Goal: Transaction & Acquisition: Book appointment/travel/reservation

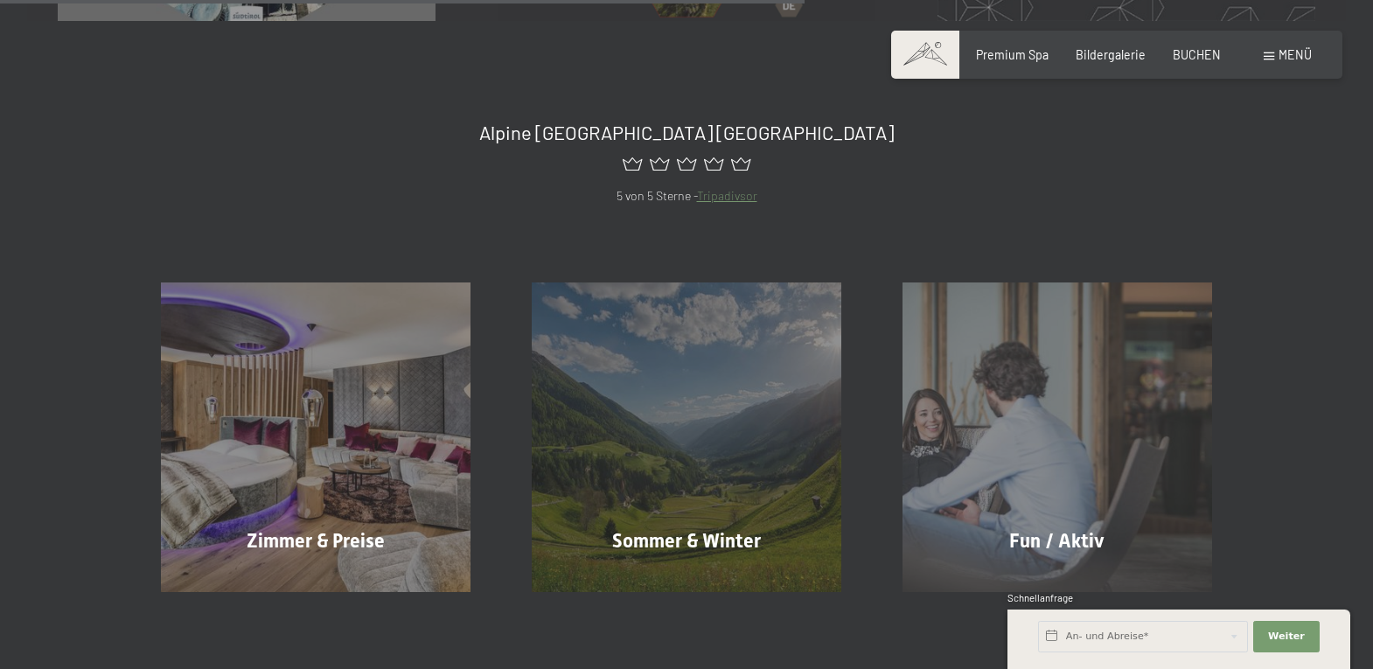
scroll to position [926, 0]
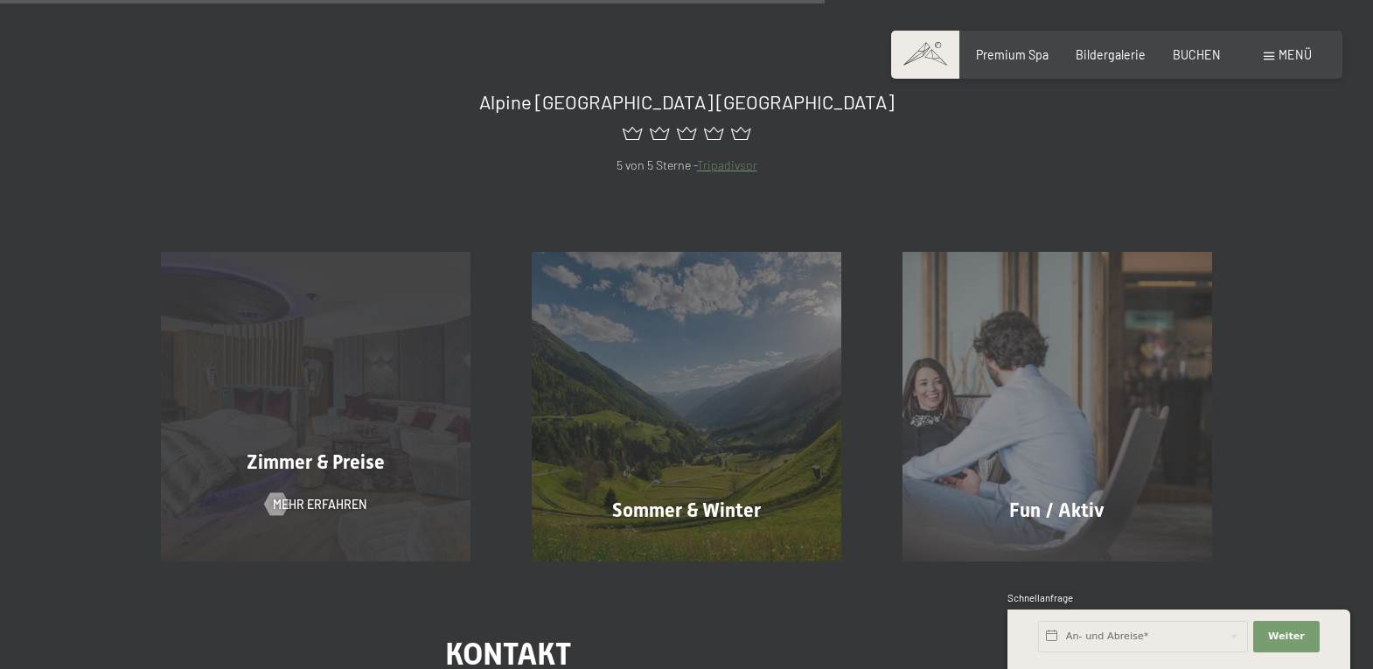
click at [342, 439] on div "Zimmer & Preise Mehr erfahren" at bounding box center [315, 406] width 371 height 309
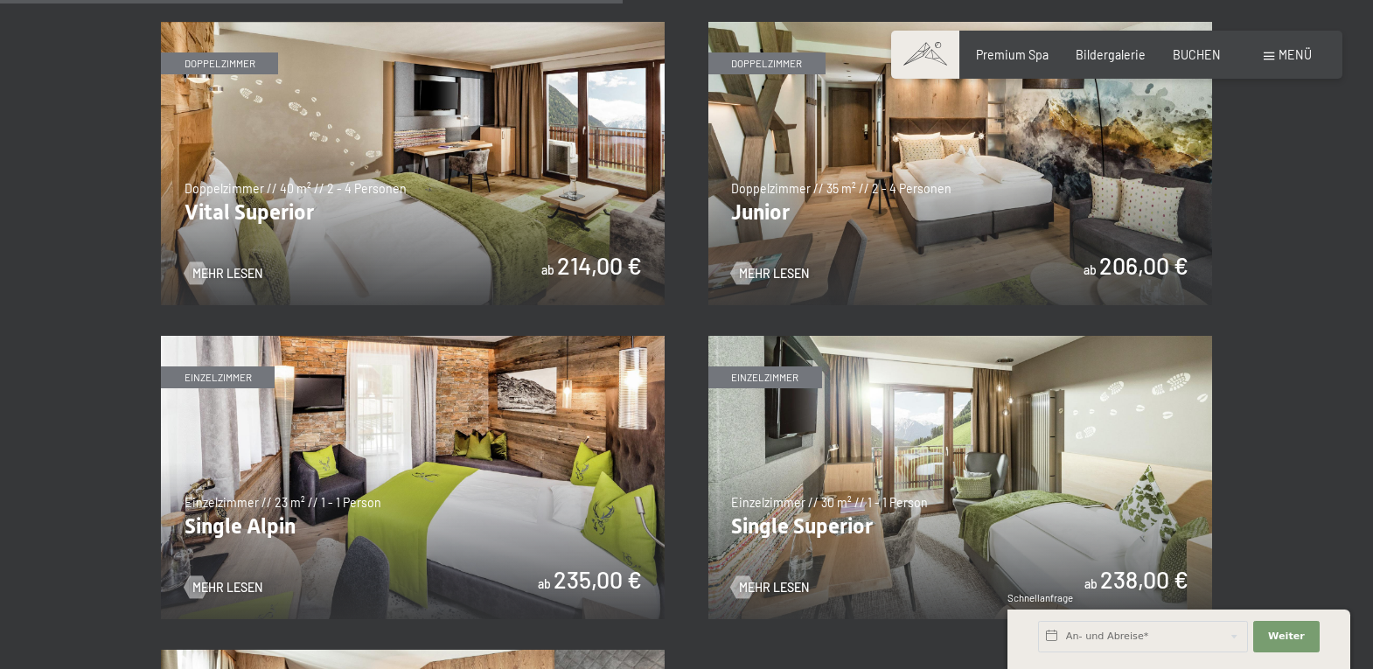
scroll to position [2212, 0]
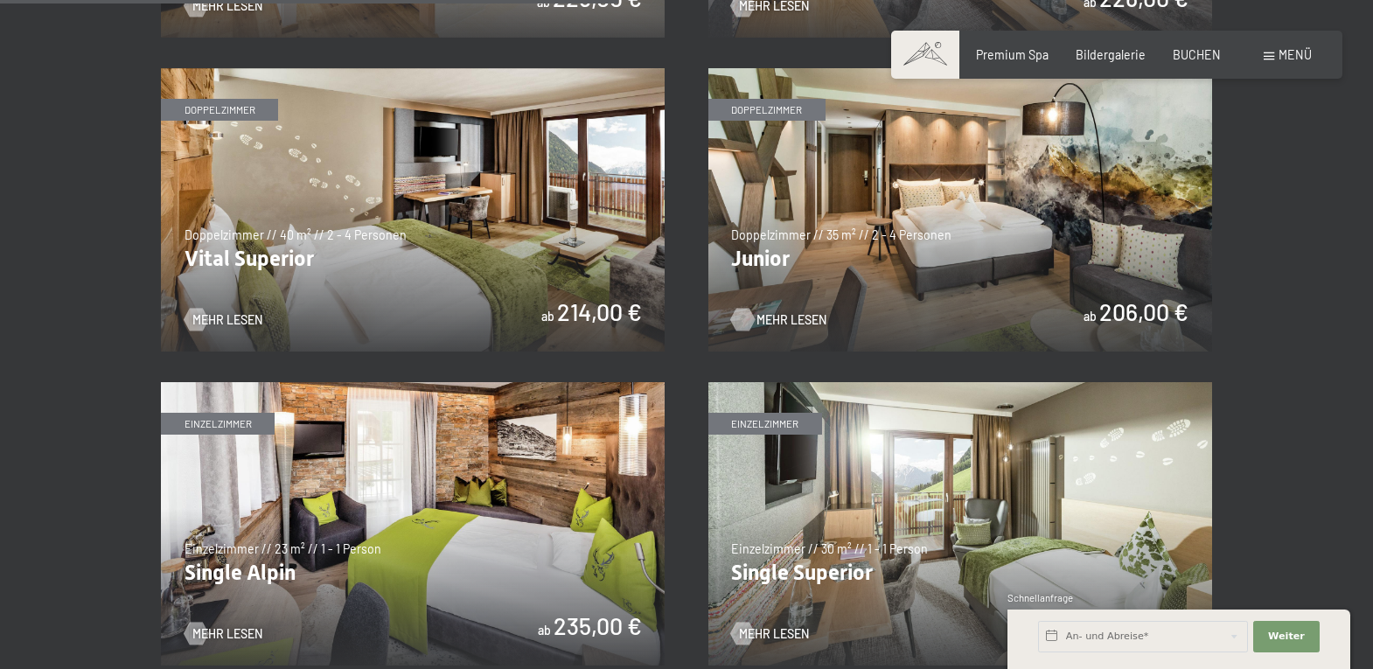
click at [749, 325] on div at bounding box center [743, 319] width 13 height 23
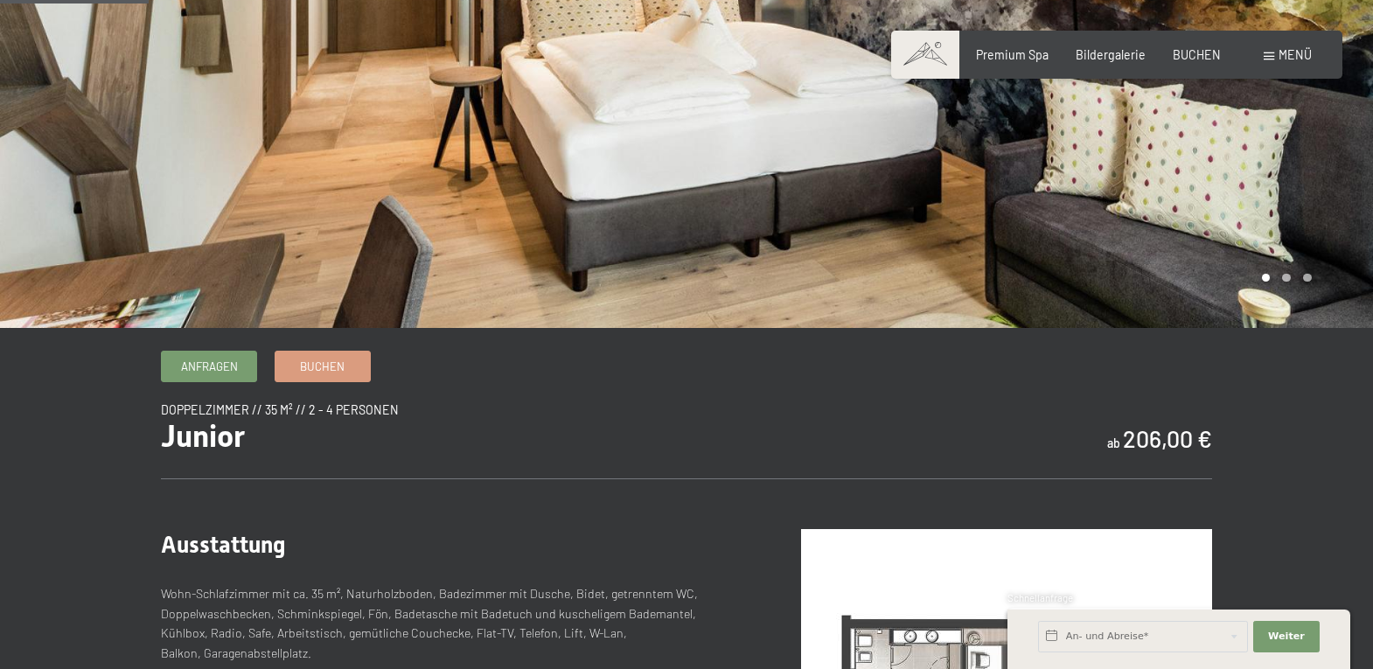
scroll to position [241, 0]
drag, startPoint x: 1369, startPoint y: 199, endPoint x: 1370, endPoint y: 229, distance: 30.6
click at [1370, 229] on div at bounding box center [1030, 43] width 687 height 569
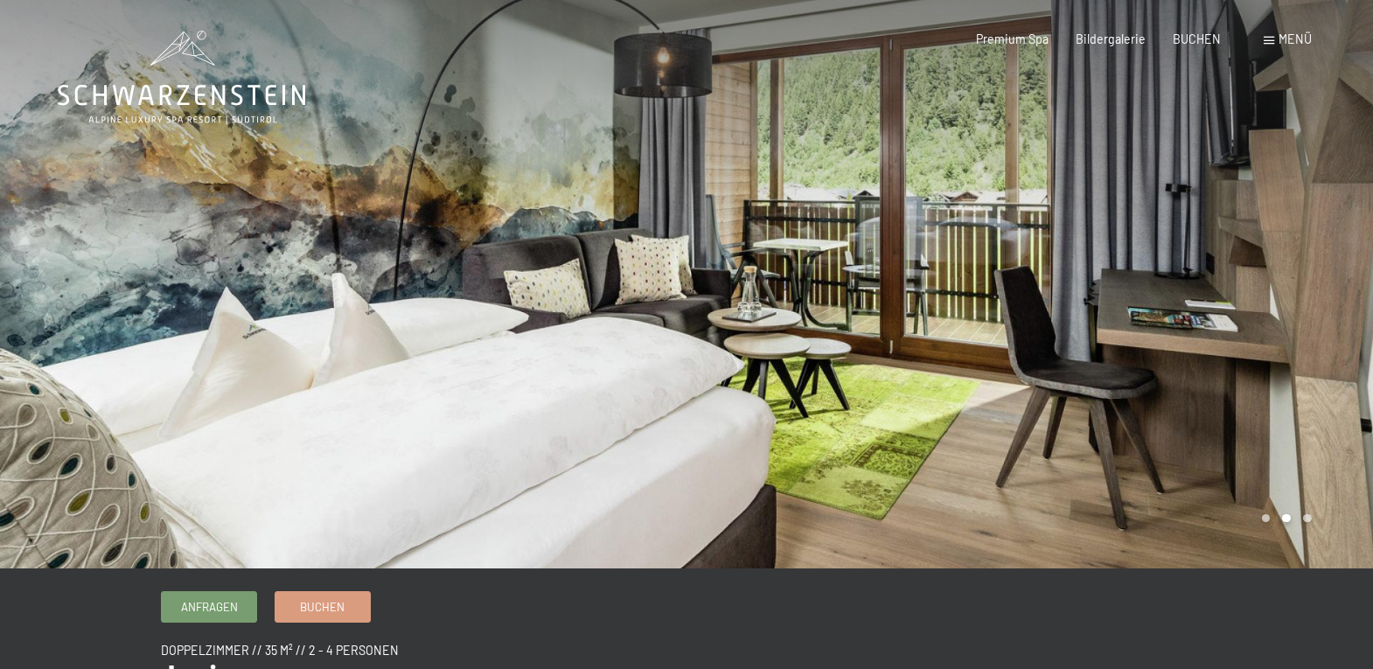
scroll to position [1601, 0]
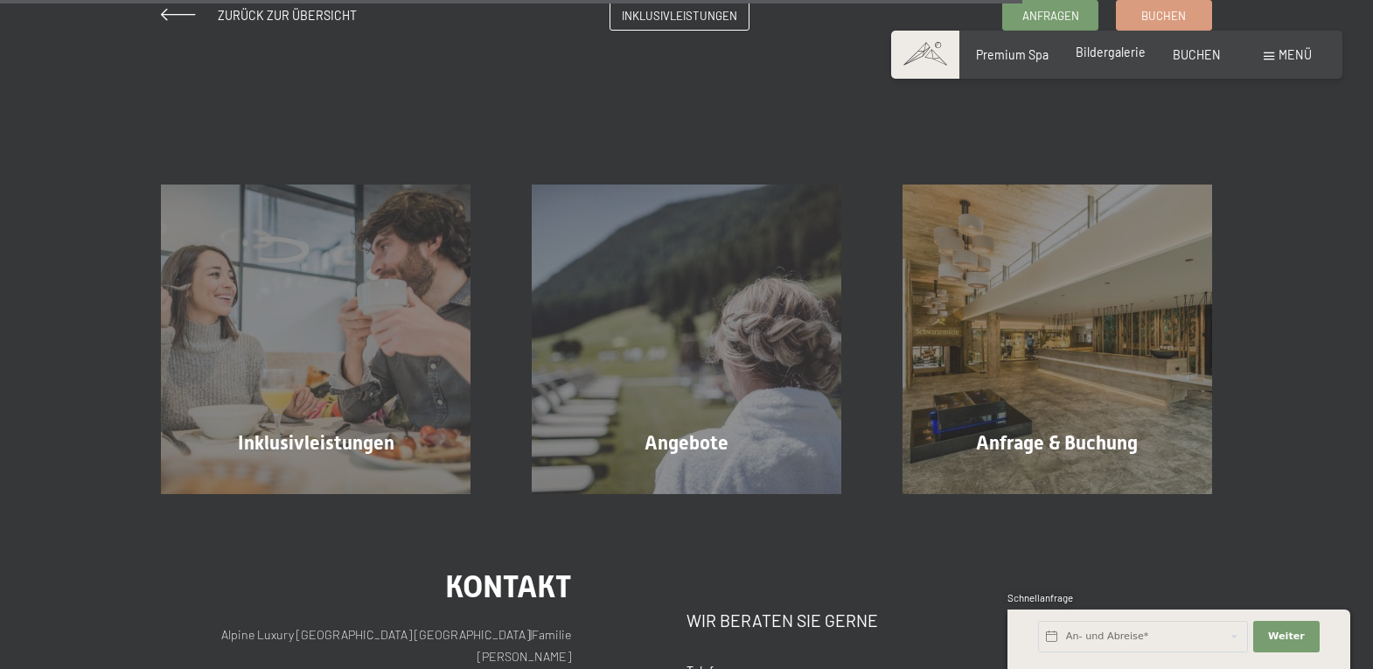
click at [1122, 53] on span "Bildergalerie" at bounding box center [1111, 52] width 70 height 15
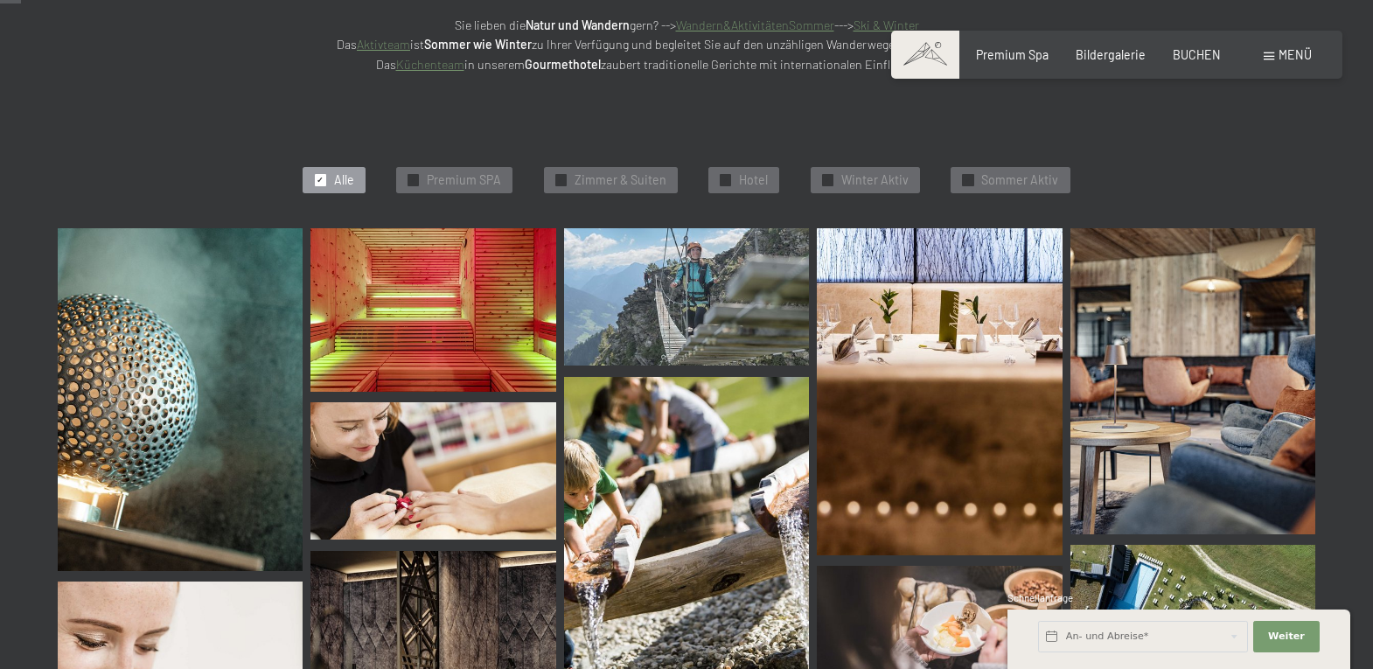
scroll to position [391, 0]
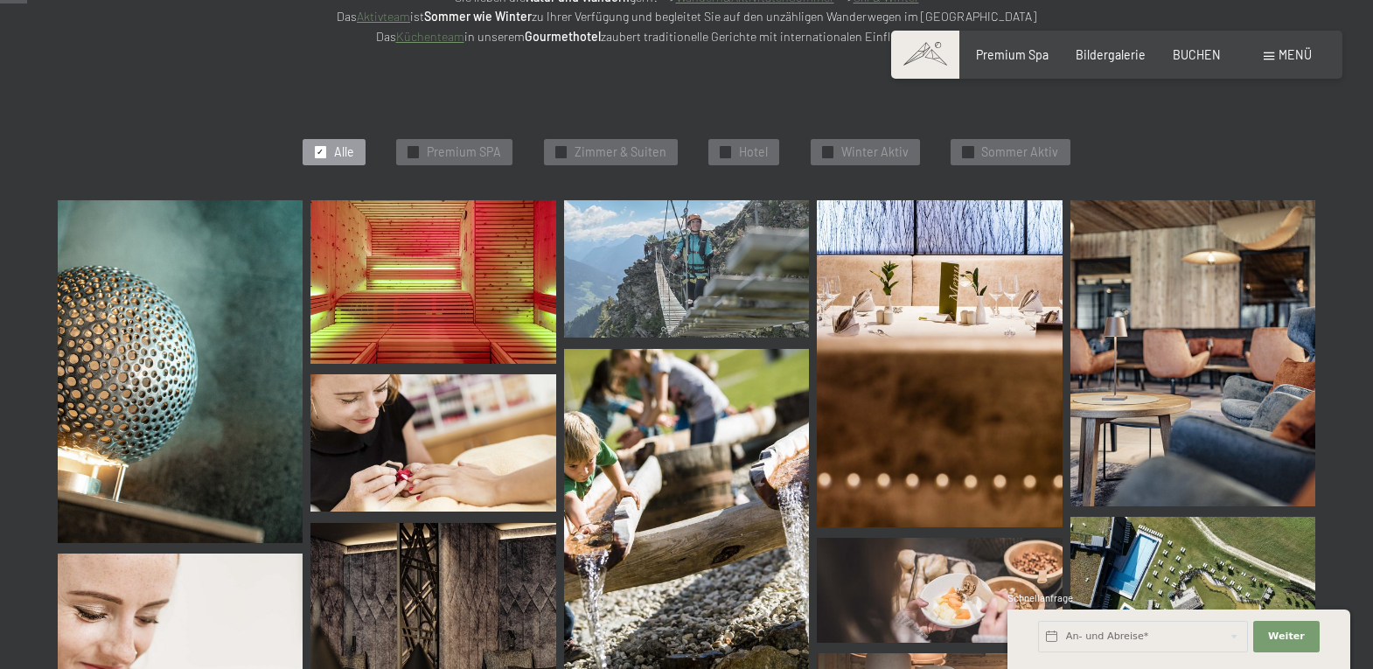
drag, startPoint x: 1384, startPoint y: 24, endPoint x: 1384, endPoint y: 37, distance: 12.2
click at [417, 145] on div "✓ Premium SPA" at bounding box center [454, 152] width 116 height 26
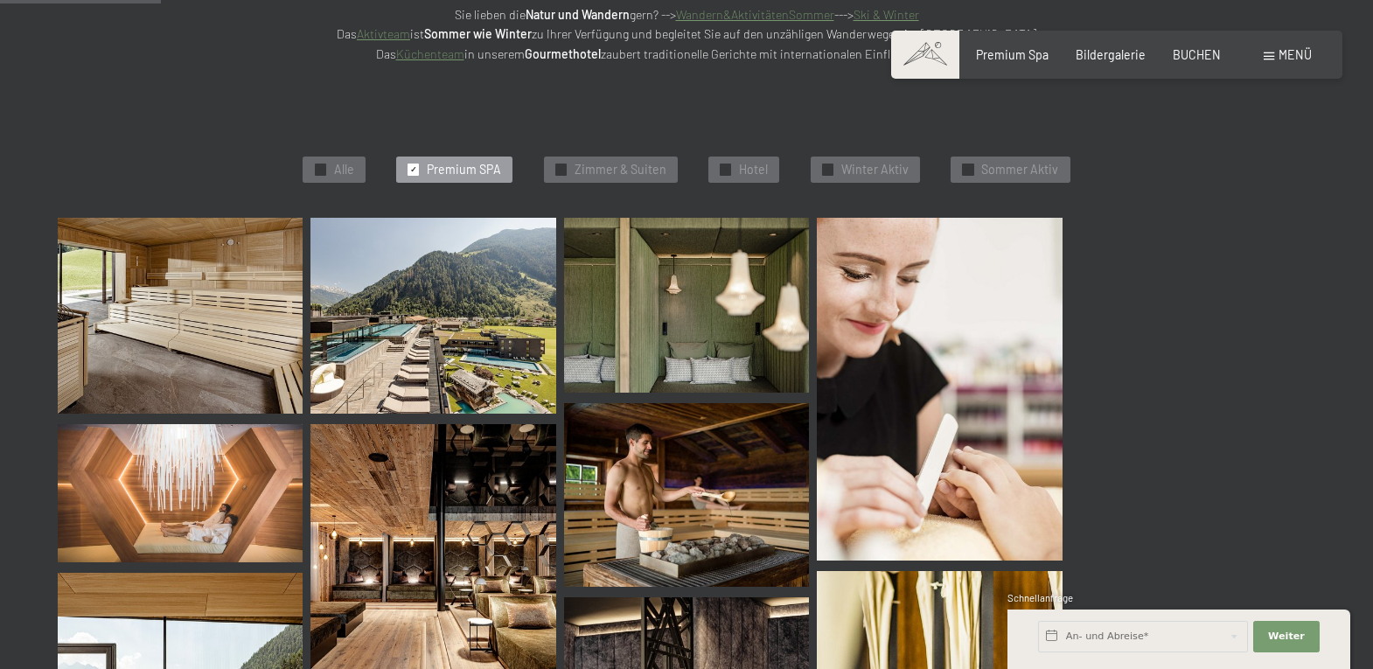
scroll to position [373, 0]
click at [458, 281] on img at bounding box center [433, 317] width 245 height 196
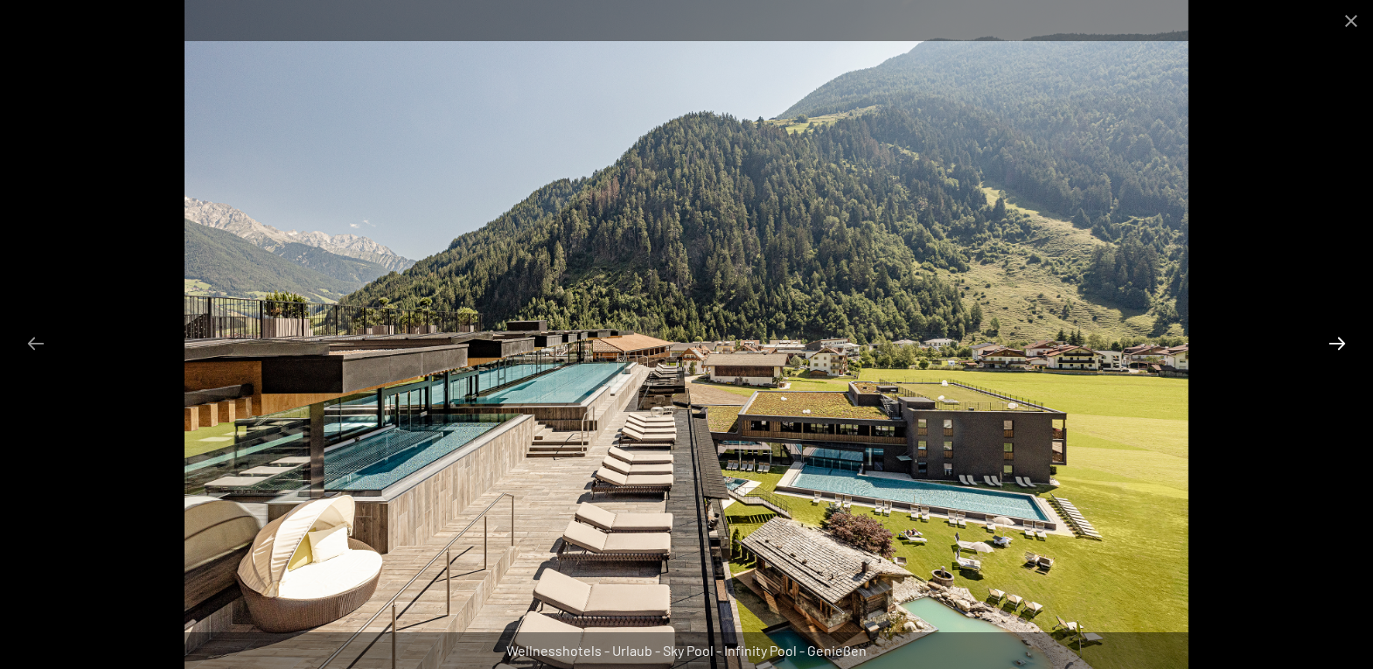
click at [1338, 345] on button "Next slide" at bounding box center [1337, 343] width 37 height 34
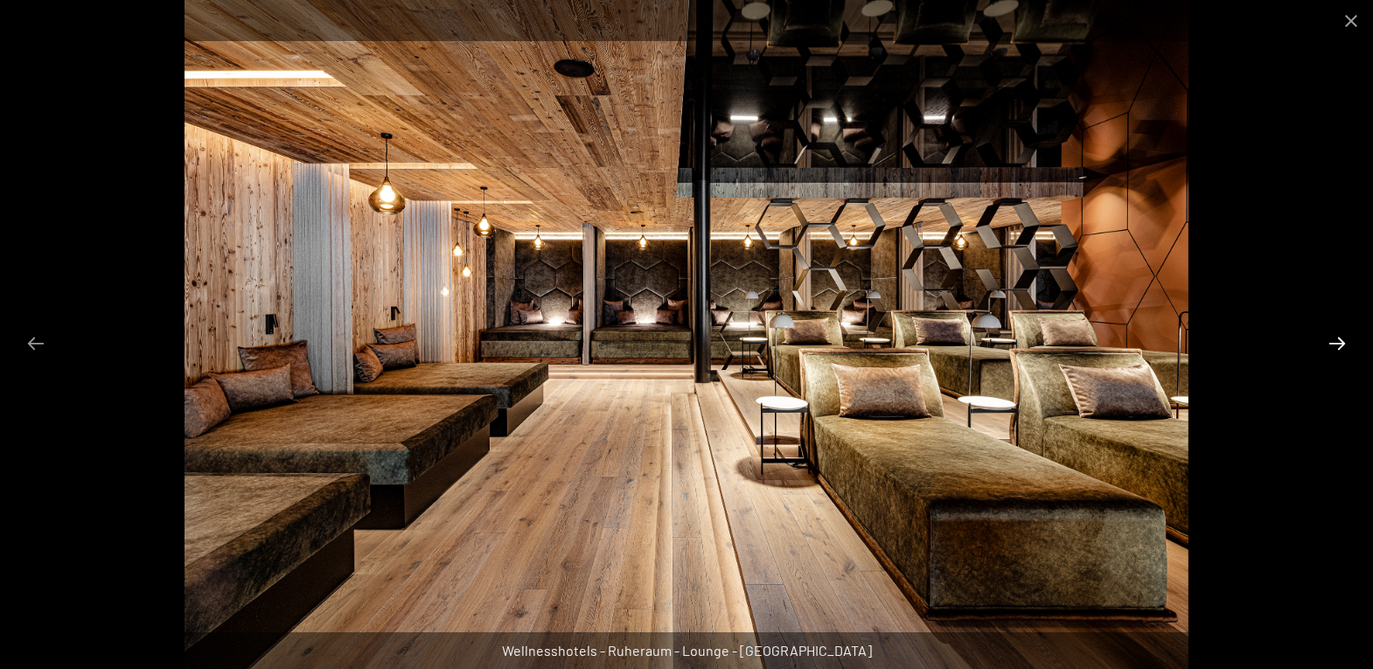
click at [1338, 345] on button "Next slide" at bounding box center [1337, 343] width 37 height 34
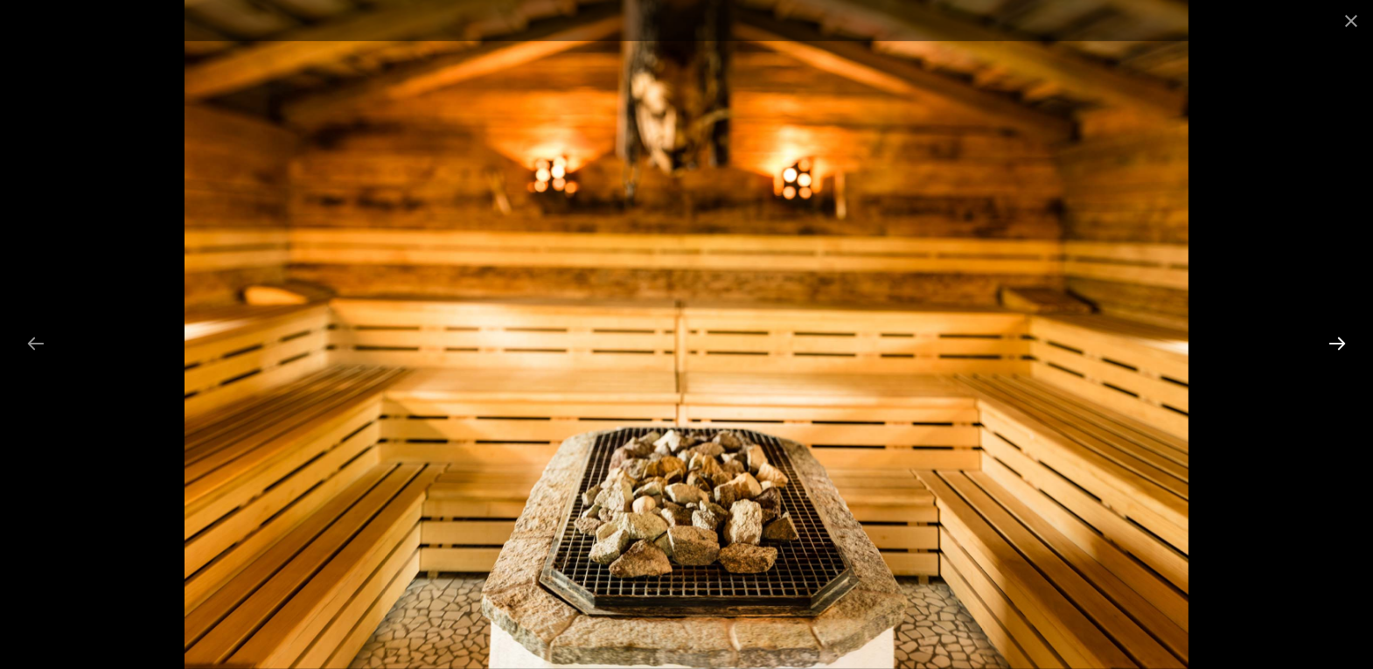
click at [1338, 345] on button "Next slide" at bounding box center [1337, 343] width 37 height 34
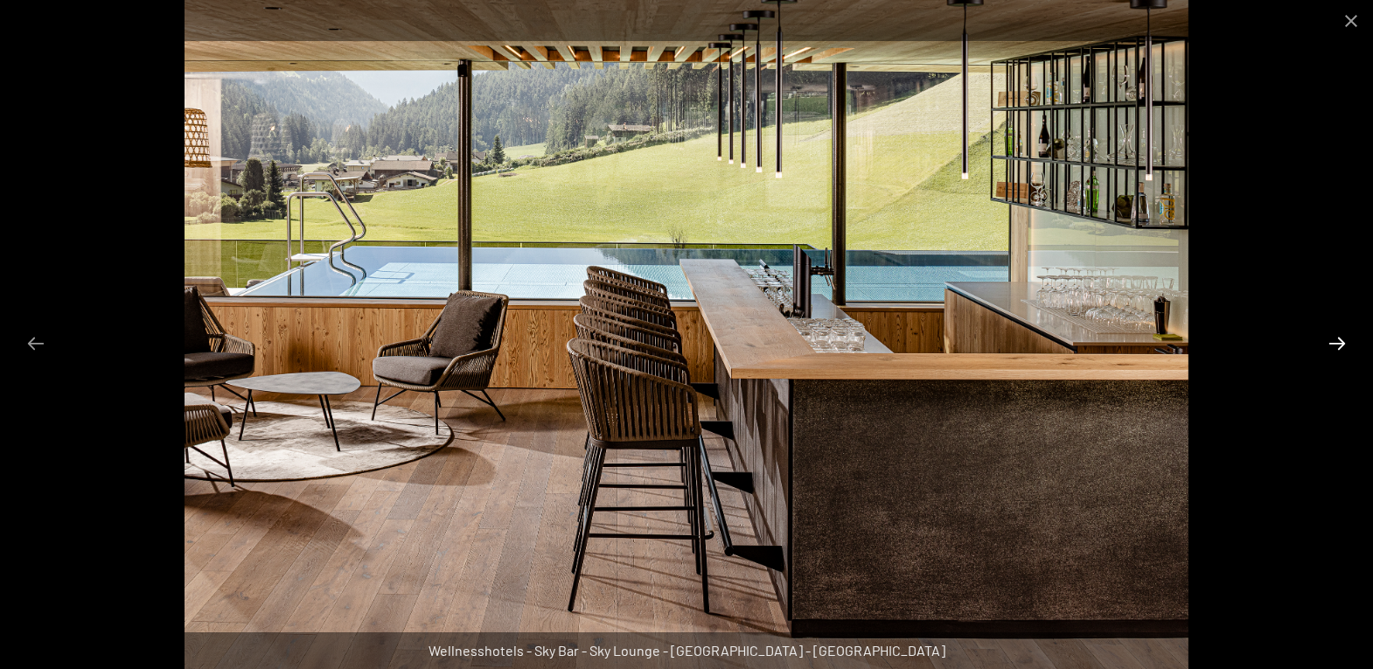
click at [1338, 344] on button "Next slide" at bounding box center [1337, 343] width 37 height 34
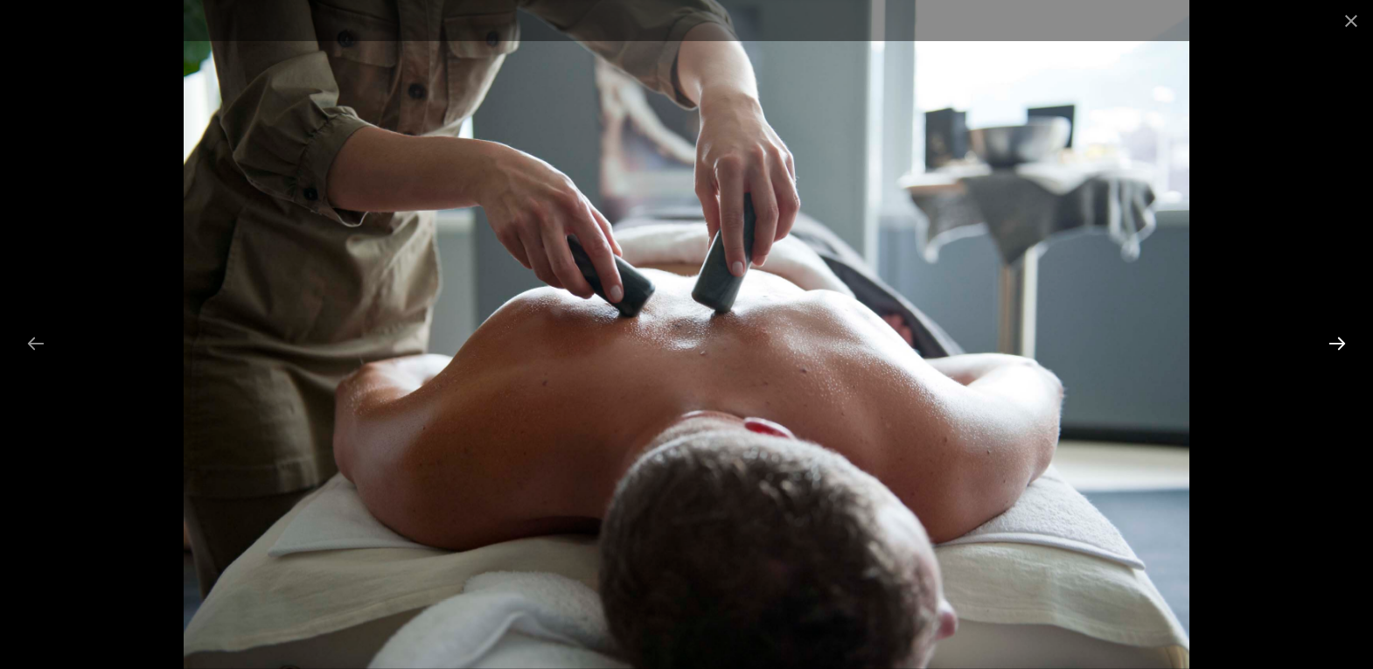
click at [1338, 344] on button "Next slide" at bounding box center [1337, 343] width 37 height 34
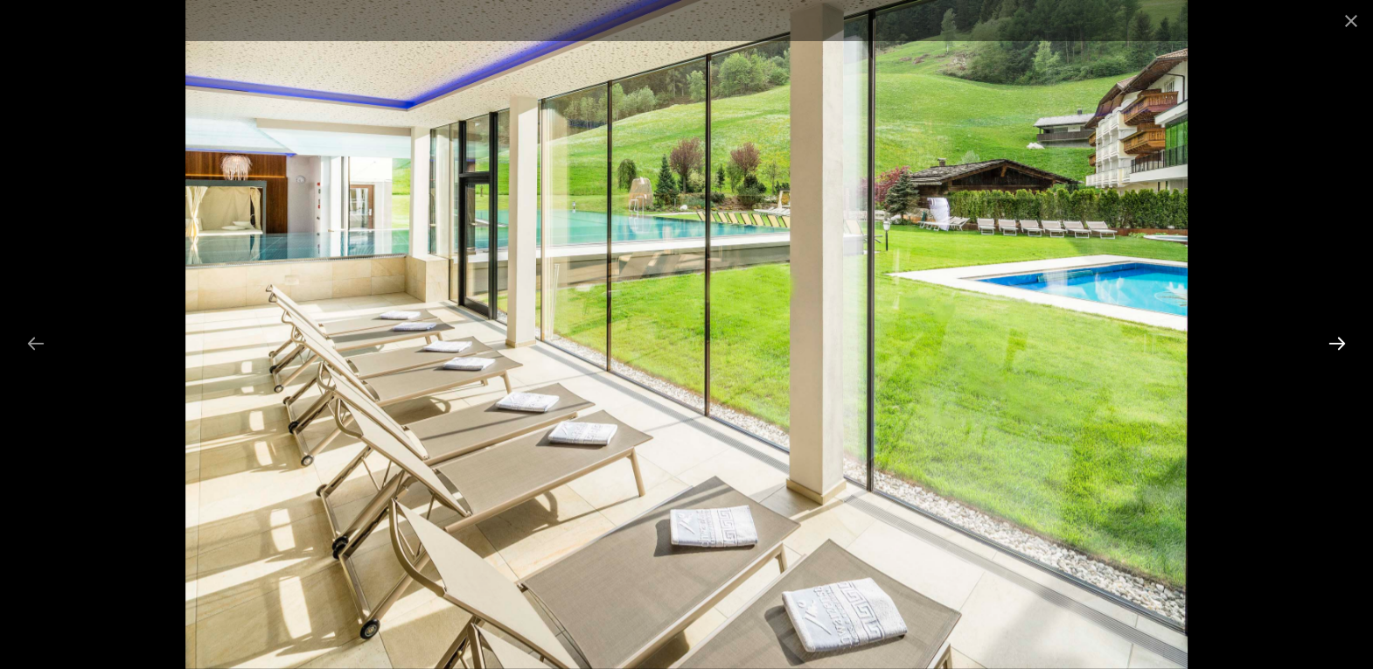
click at [1338, 343] on button "Next slide" at bounding box center [1337, 343] width 37 height 34
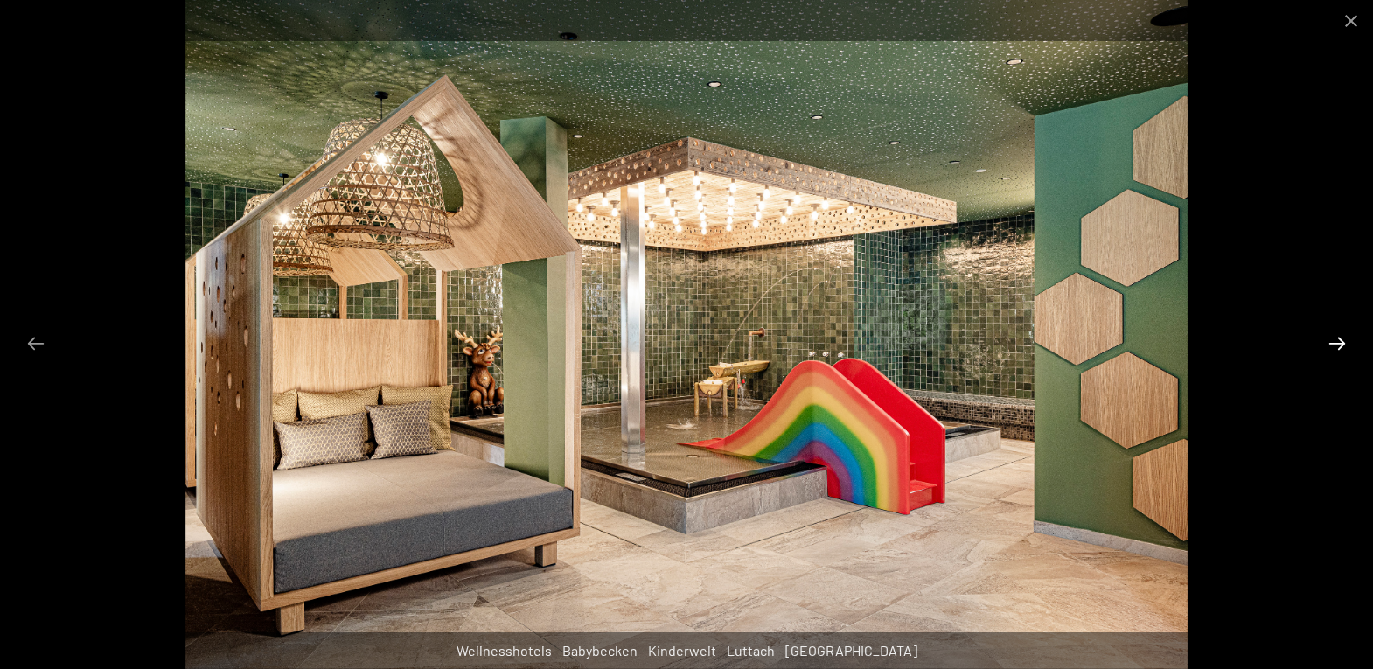
click at [1338, 343] on button "Next slide" at bounding box center [1337, 343] width 37 height 34
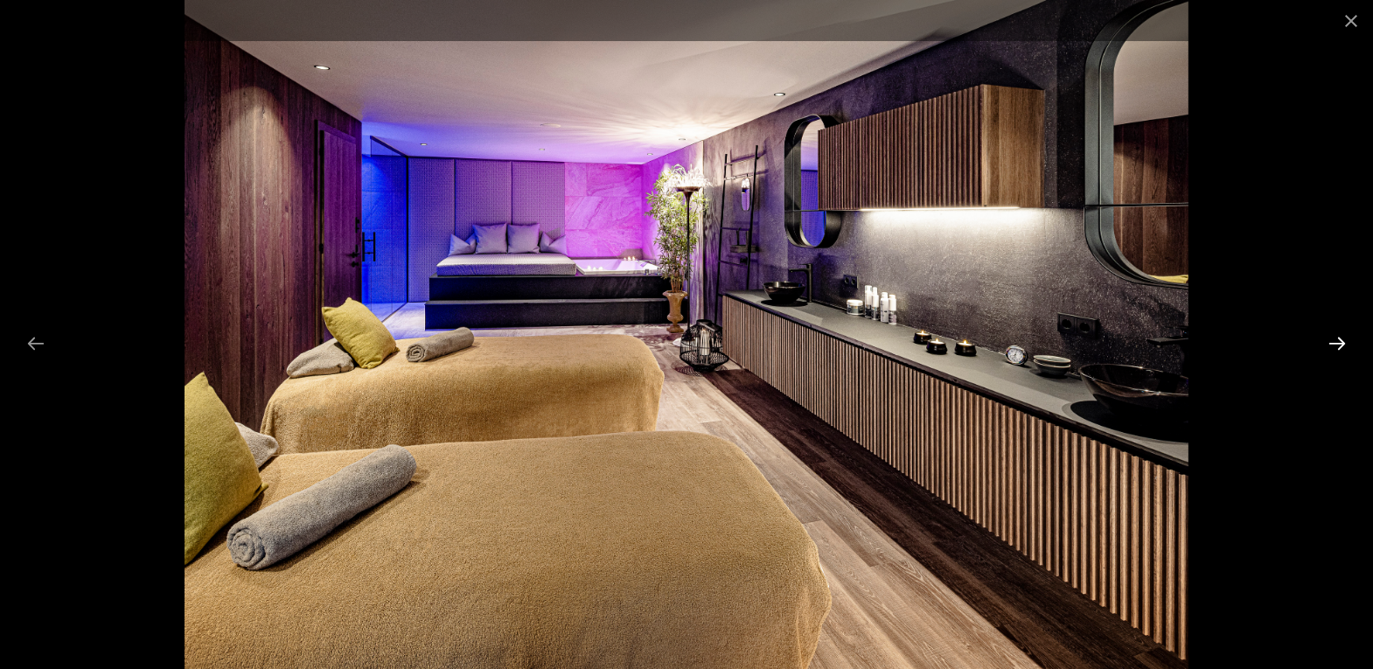
click at [1338, 343] on button "Next slide" at bounding box center [1337, 343] width 37 height 34
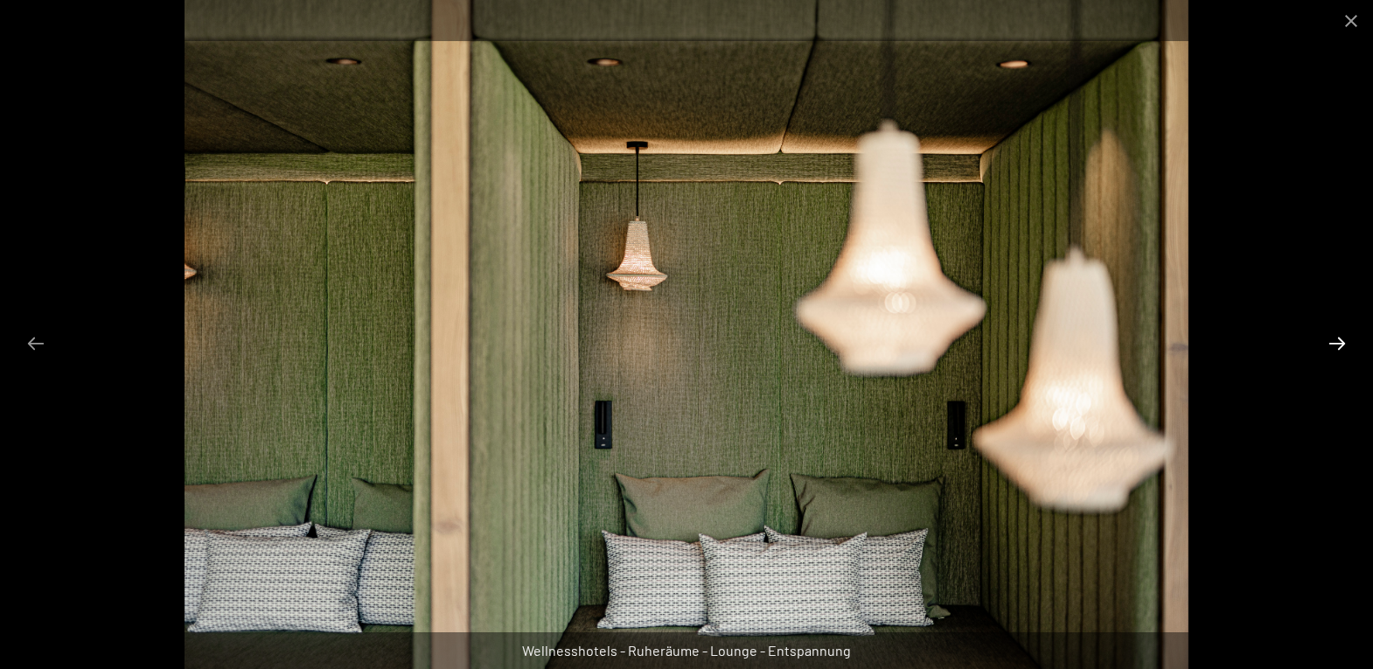
click at [1339, 343] on button "Next slide" at bounding box center [1337, 343] width 37 height 34
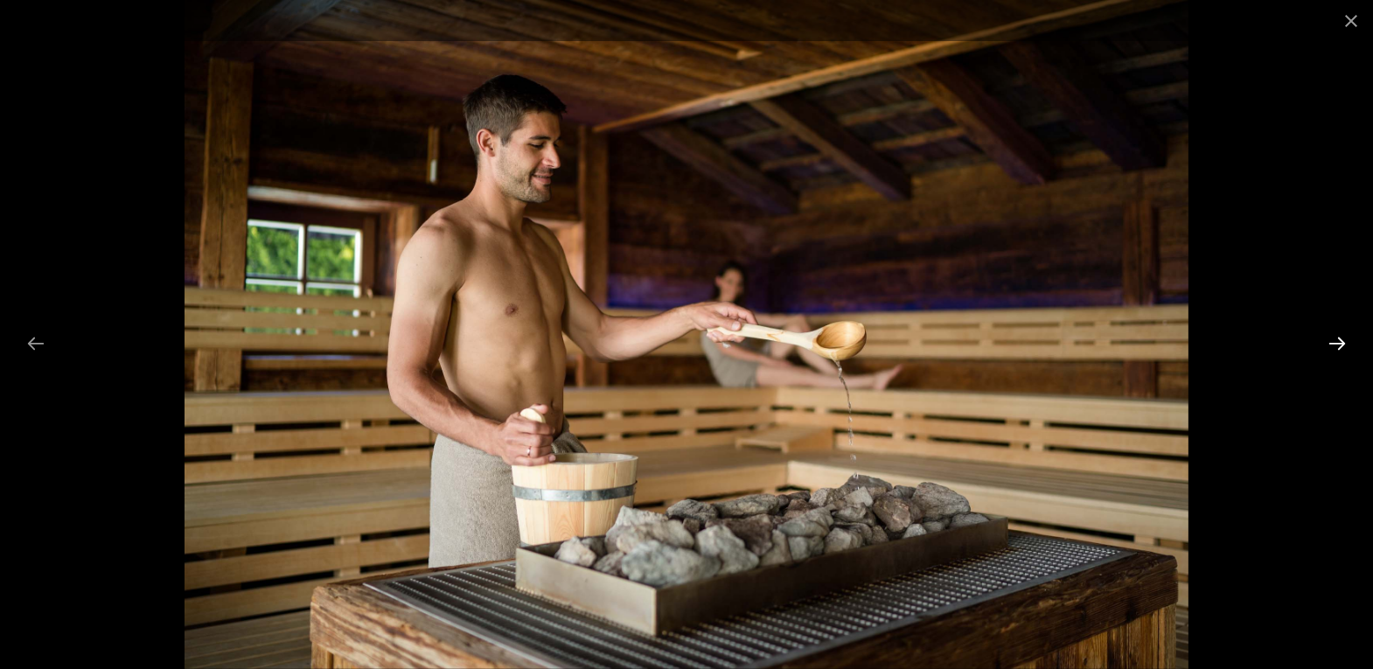
click at [1339, 343] on button "Next slide" at bounding box center [1337, 343] width 37 height 34
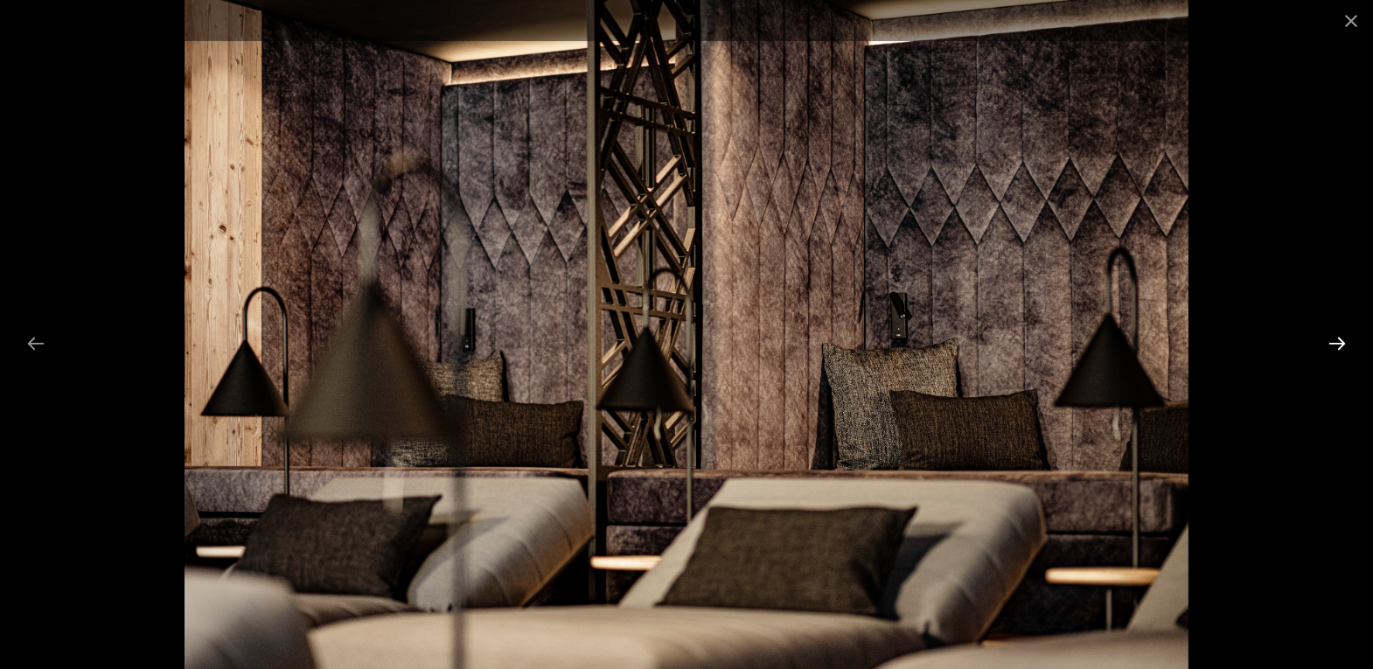
click at [1339, 343] on button "Next slide" at bounding box center [1337, 343] width 37 height 34
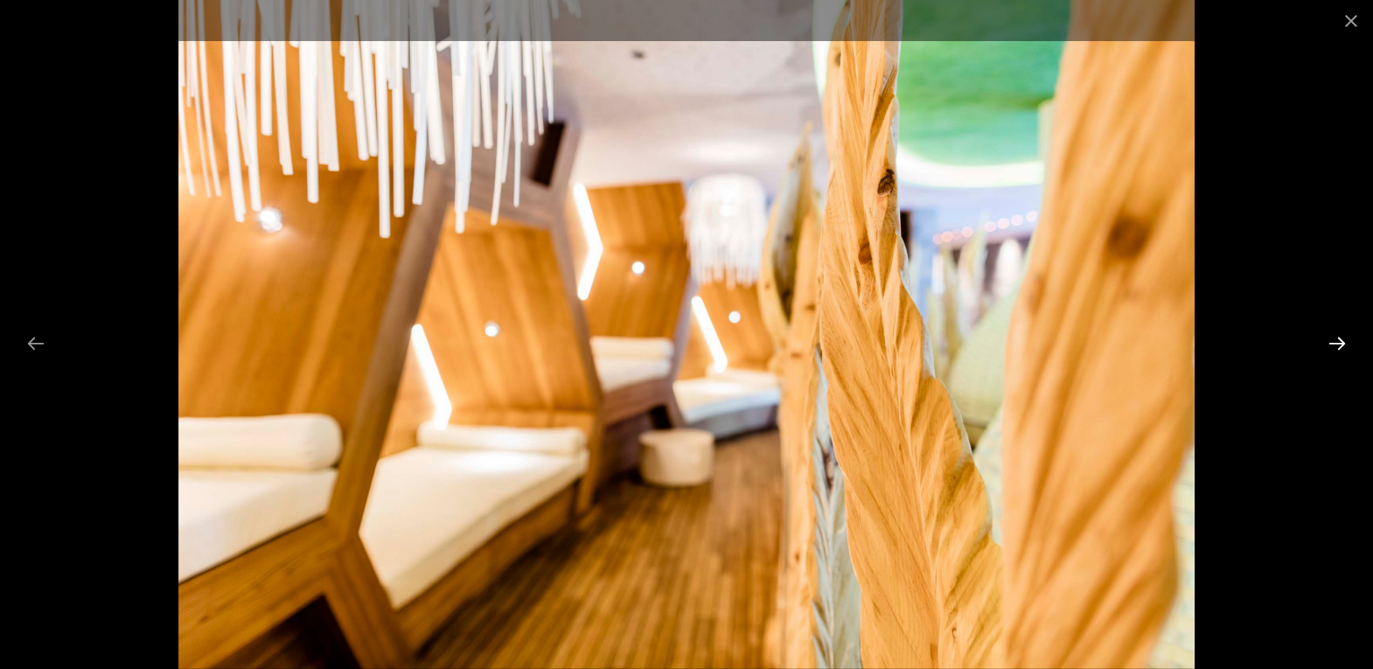
click at [1339, 343] on button "Next slide" at bounding box center [1337, 343] width 37 height 34
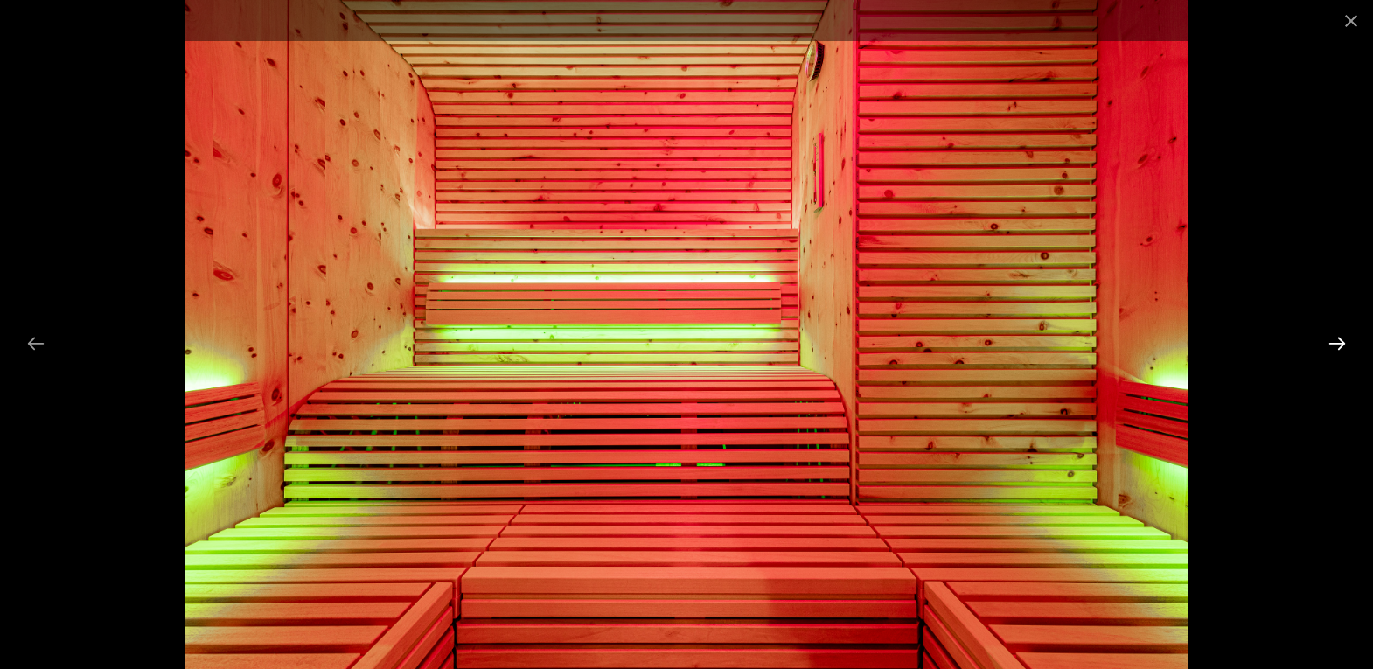
click at [1339, 343] on button "Next slide" at bounding box center [1337, 343] width 37 height 34
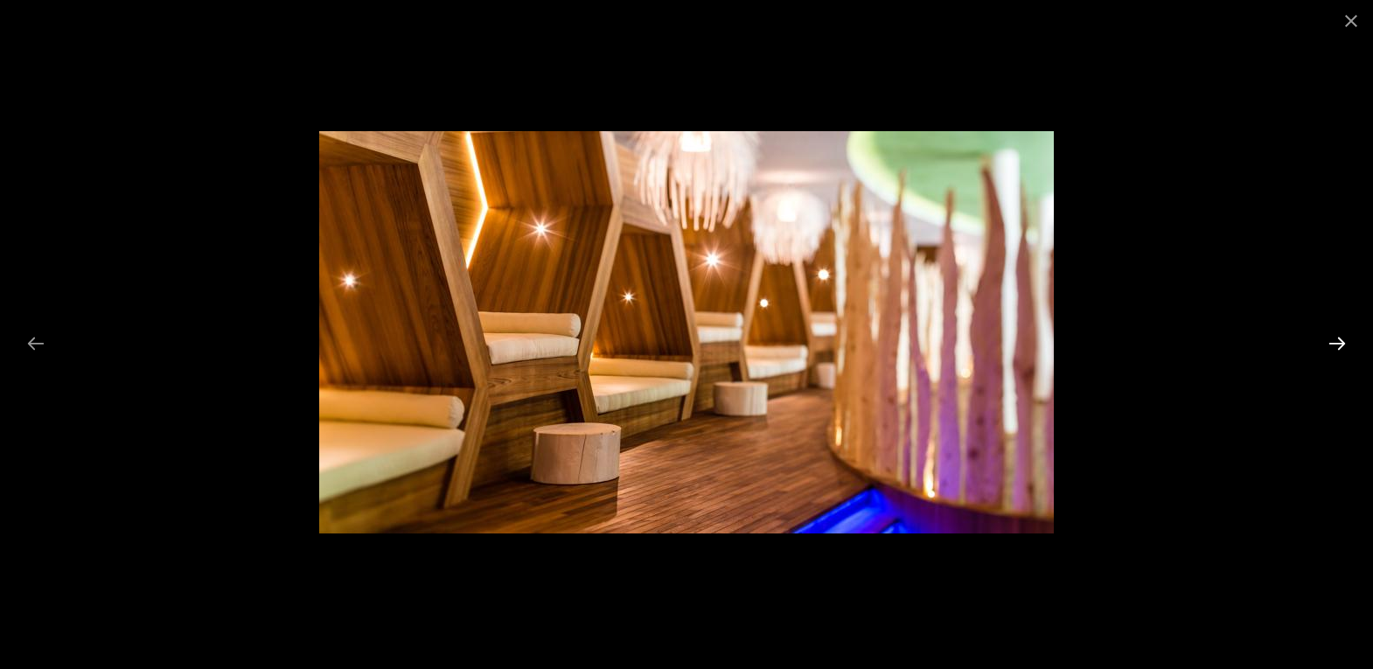
click at [1339, 343] on button "Next slide" at bounding box center [1337, 343] width 37 height 34
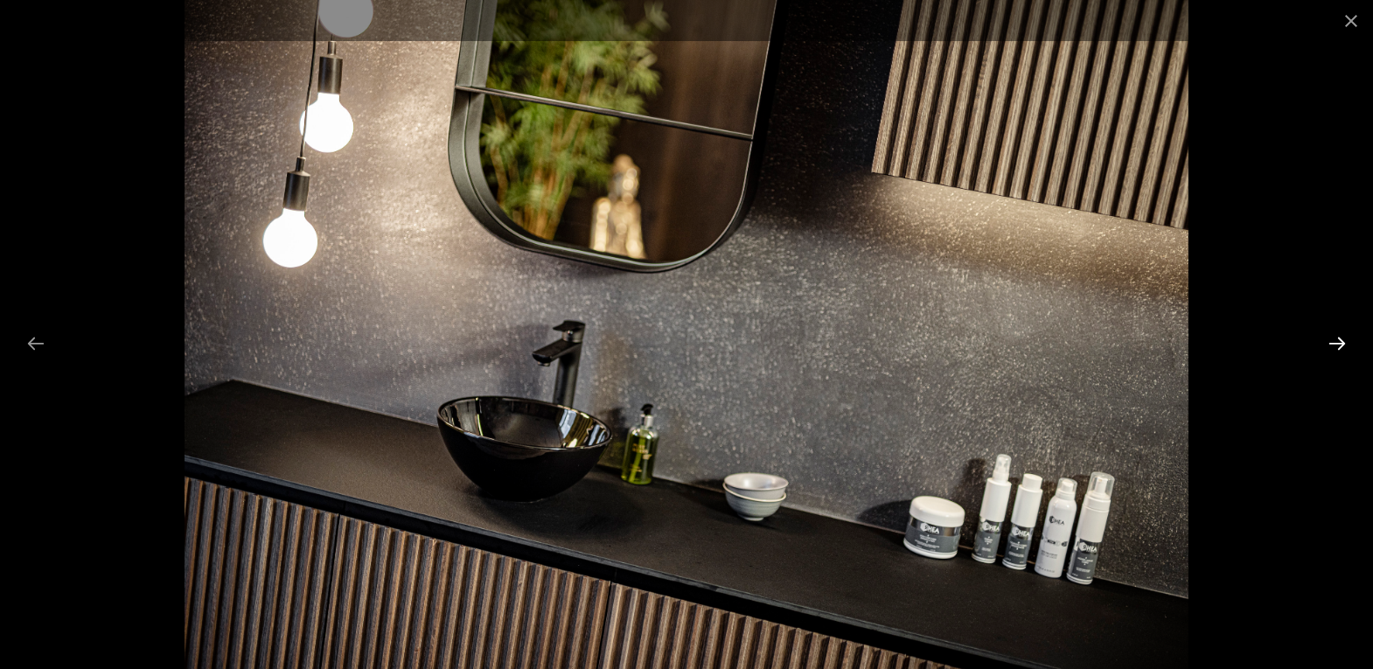
click at [1339, 343] on button "Next slide" at bounding box center [1337, 343] width 37 height 34
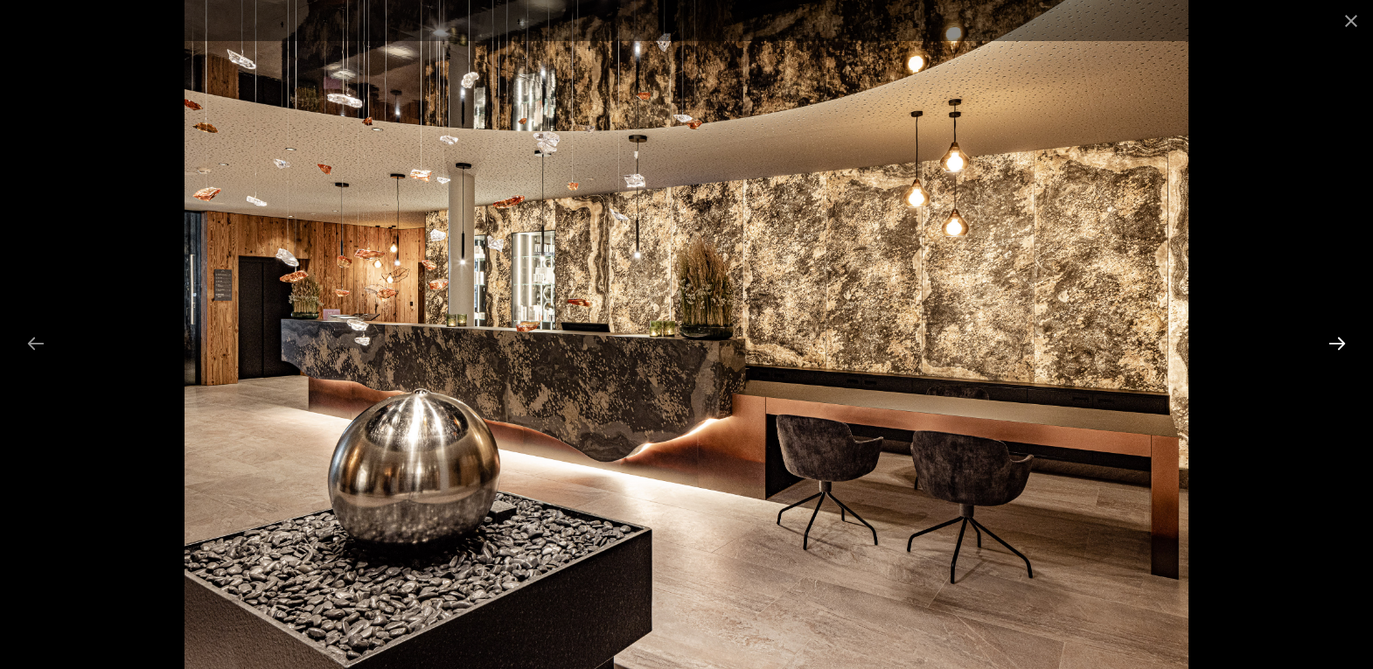
click at [1339, 343] on button "Next slide" at bounding box center [1337, 343] width 37 height 34
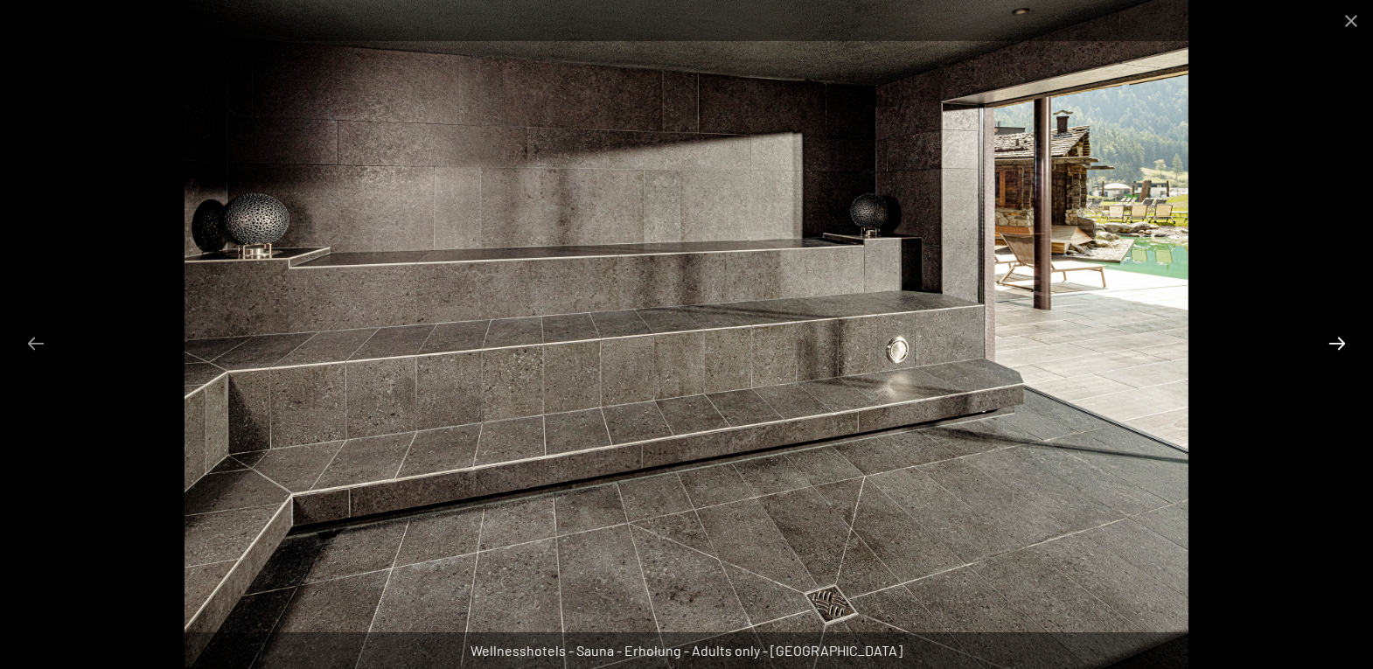
click at [1339, 343] on button "Next slide" at bounding box center [1337, 343] width 37 height 34
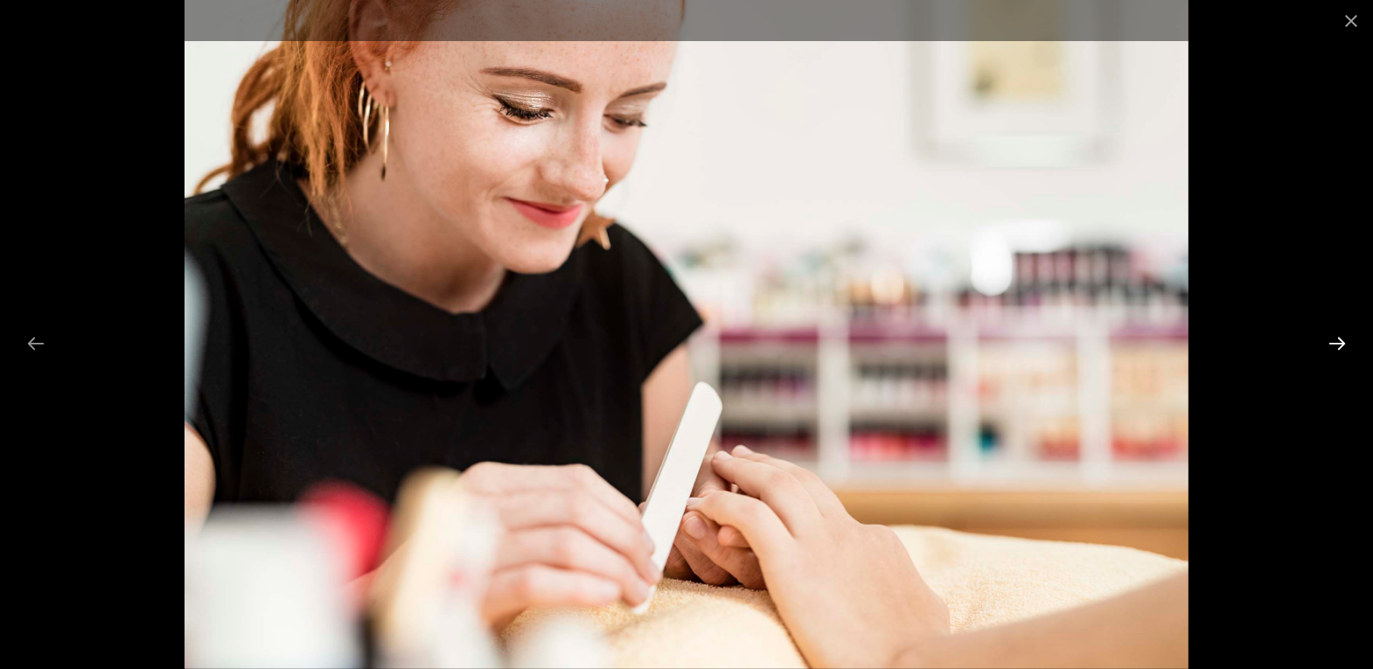
click at [1339, 343] on button "Next slide" at bounding box center [1337, 343] width 37 height 34
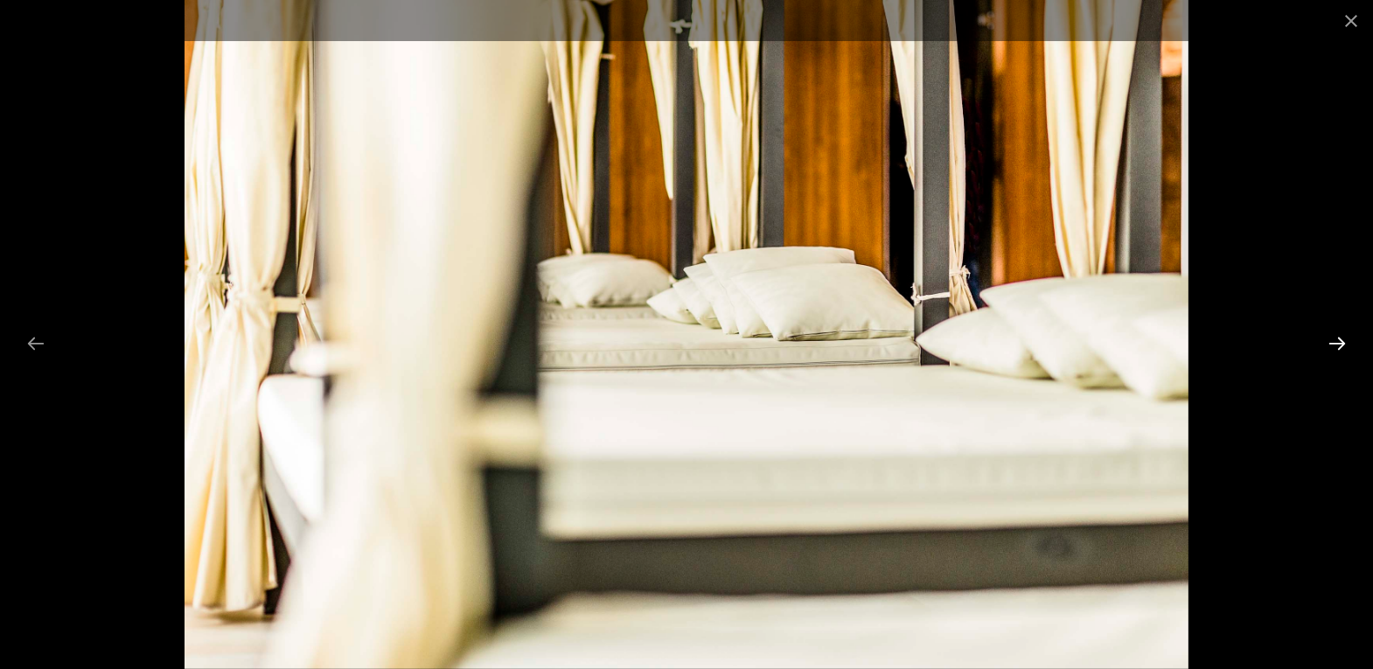
click at [1339, 343] on button "Next slide" at bounding box center [1337, 343] width 37 height 34
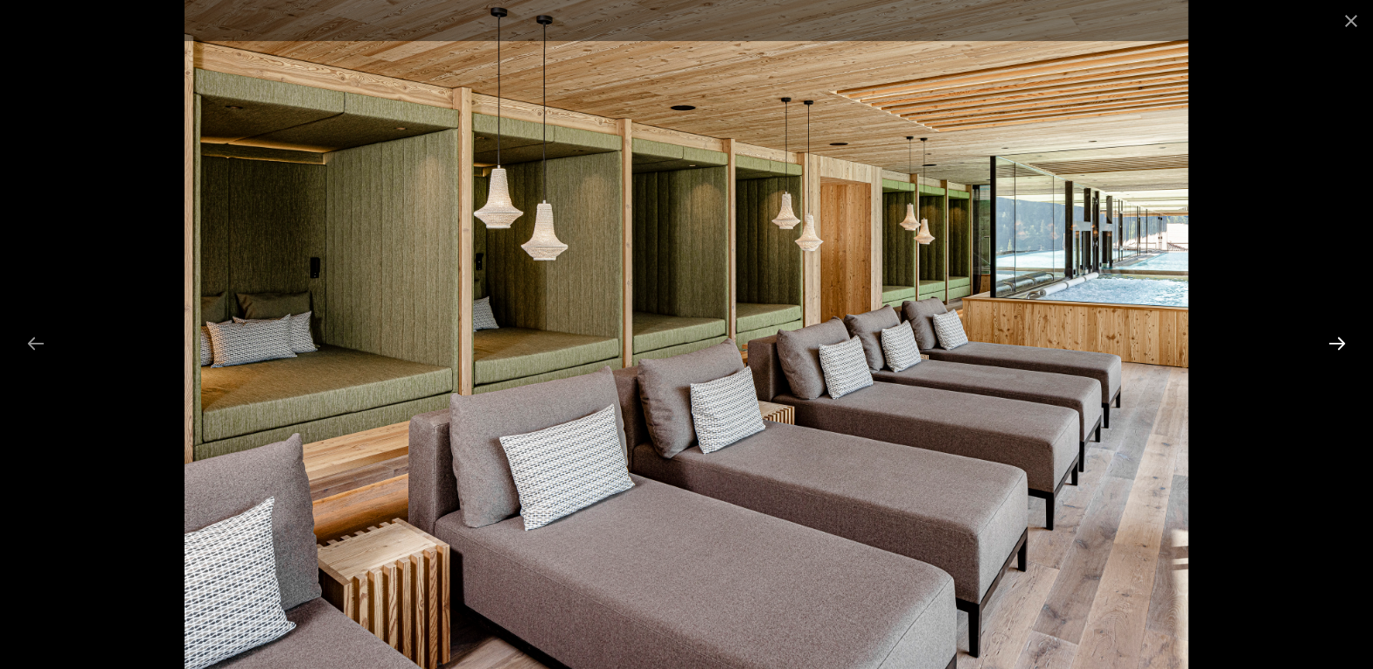
click at [1339, 343] on button "Next slide" at bounding box center [1337, 343] width 37 height 34
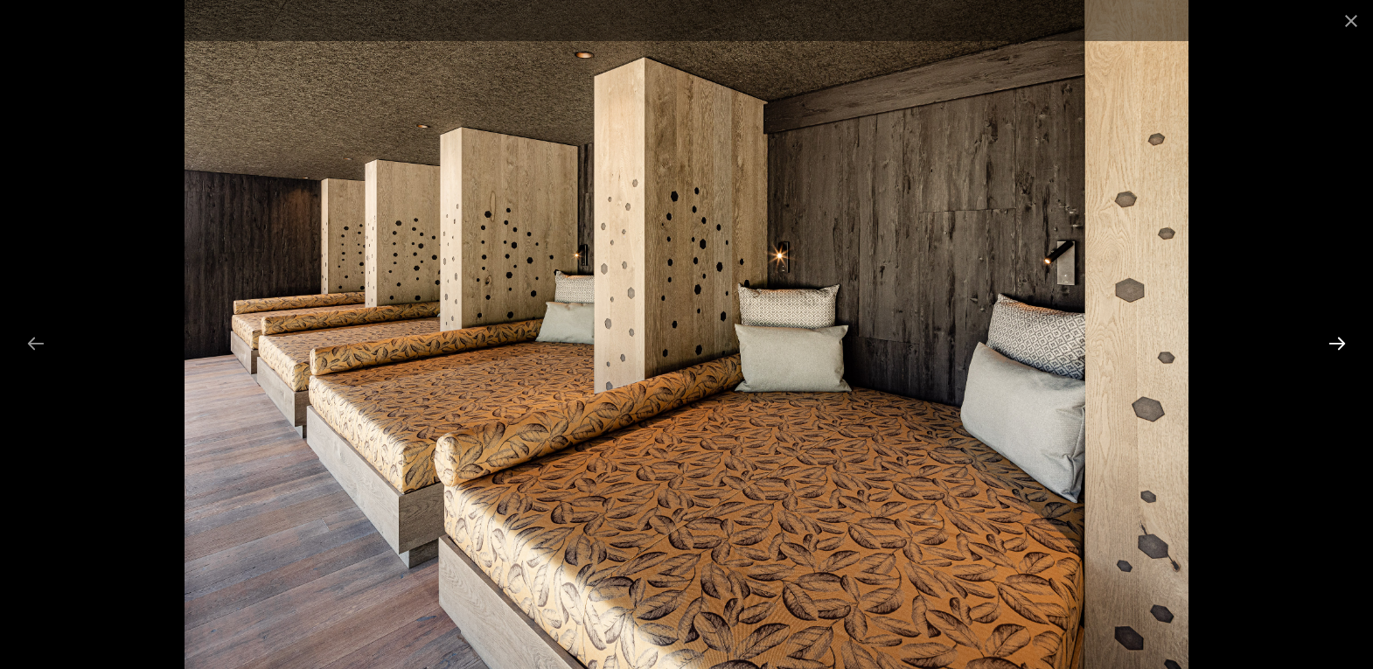
click at [1339, 343] on button "Next slide" at bounding box center [1337, 343] width 37 height 34
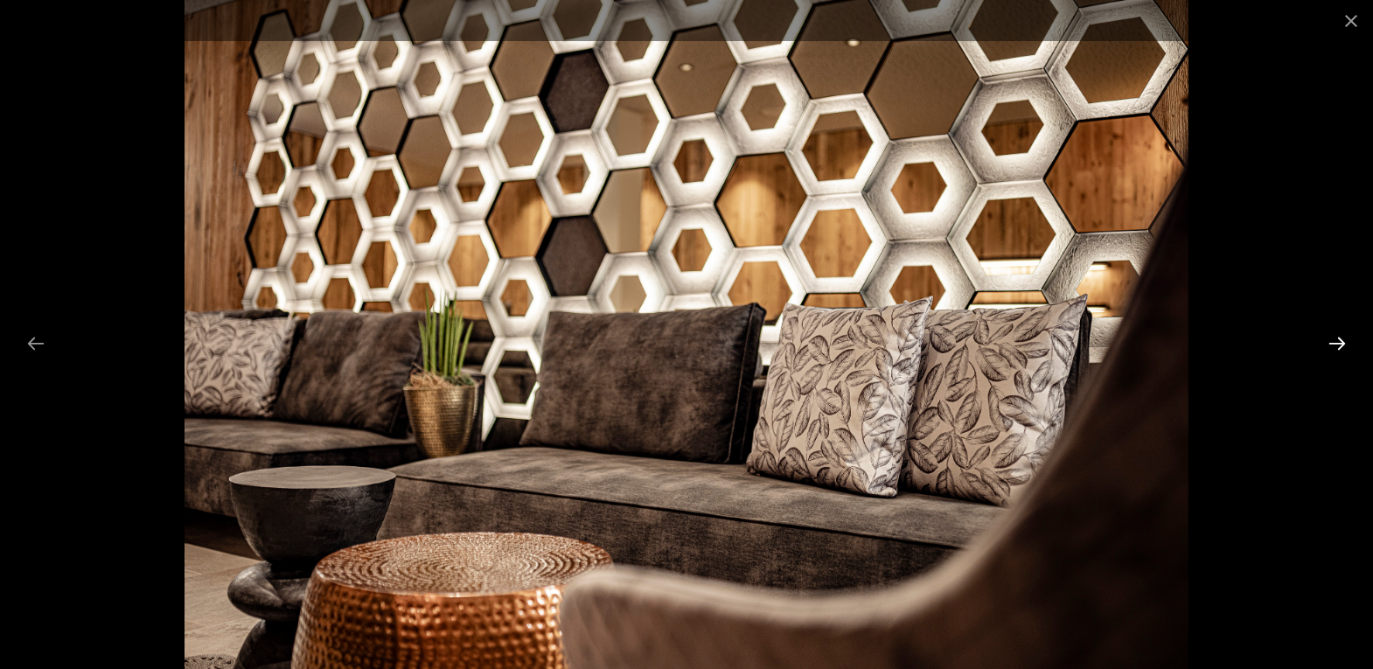
click at [1339, 343] on button "Next slide" at bounding box center [1337, 343] width 37 height 34
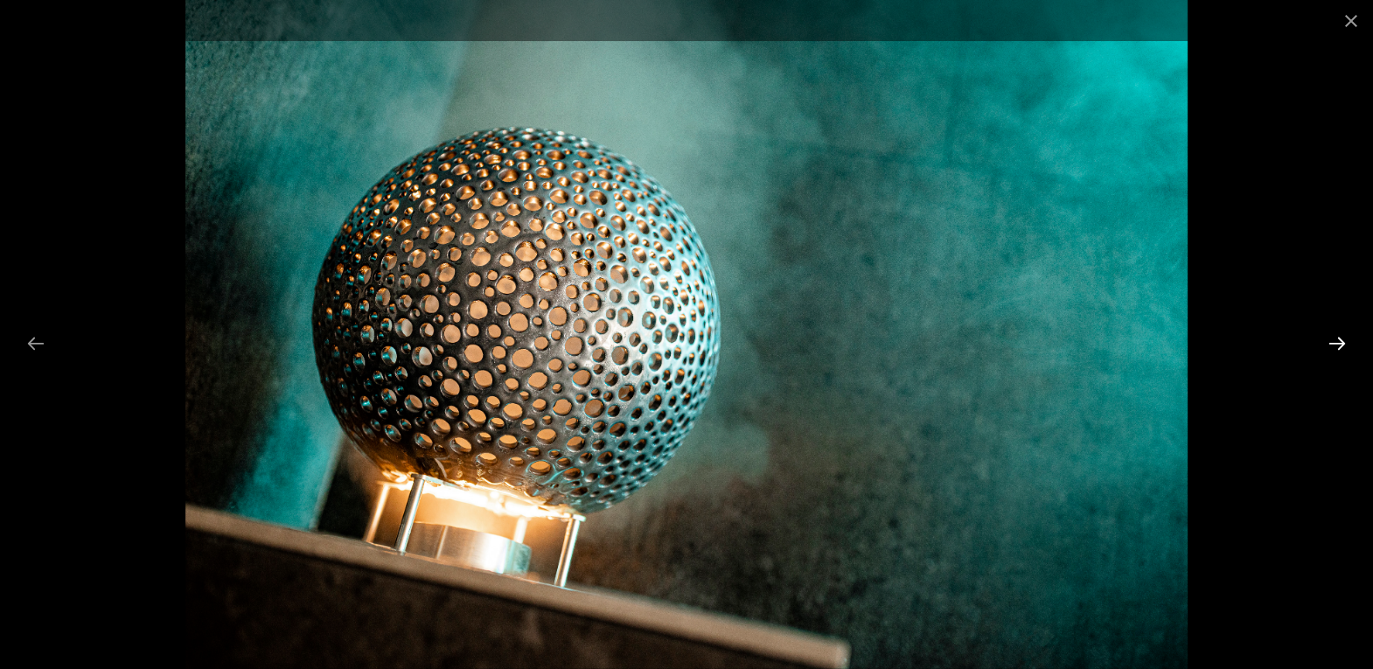
click at [1339, 343] on button "Next slide" at bounding box center [1337, 343] width 37 height 34
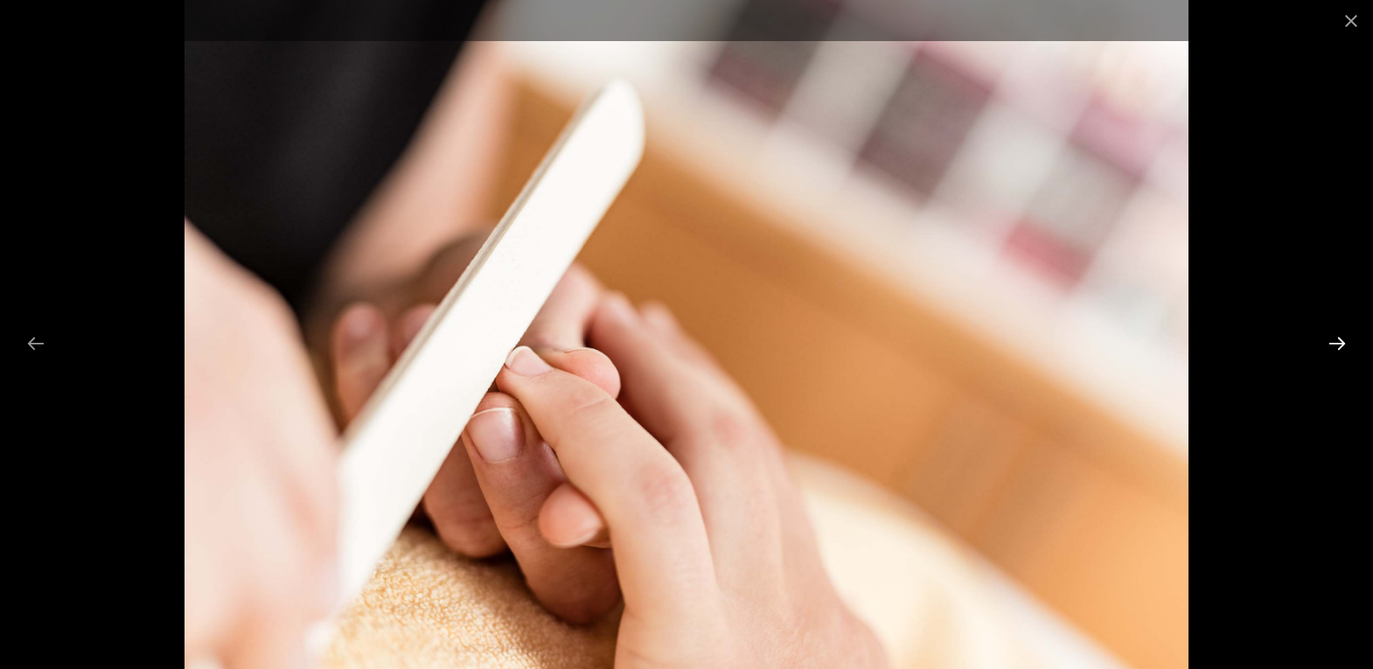
click at [1339, 343] on button "Next slide" at bounding box center [1337, 343] width 37 height 34
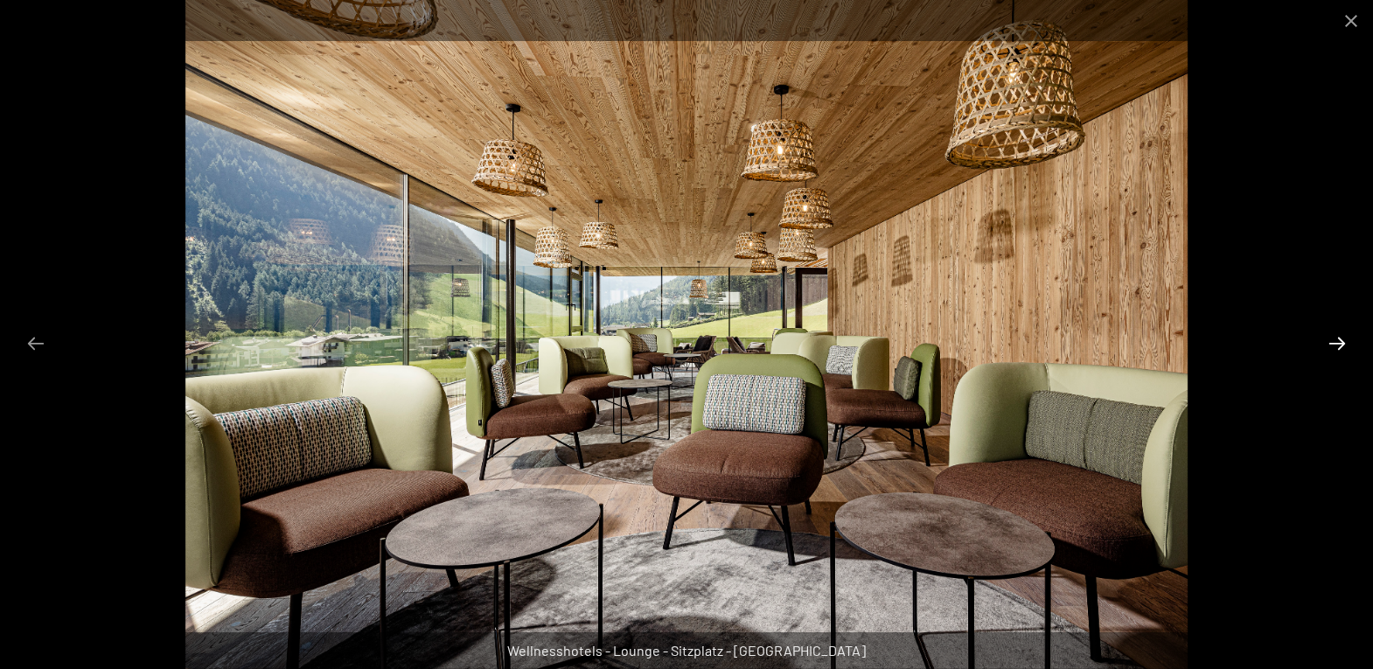
click at [1339, 343] on button "Next slide" at bounding box center [1337, 343] width 37 height 34
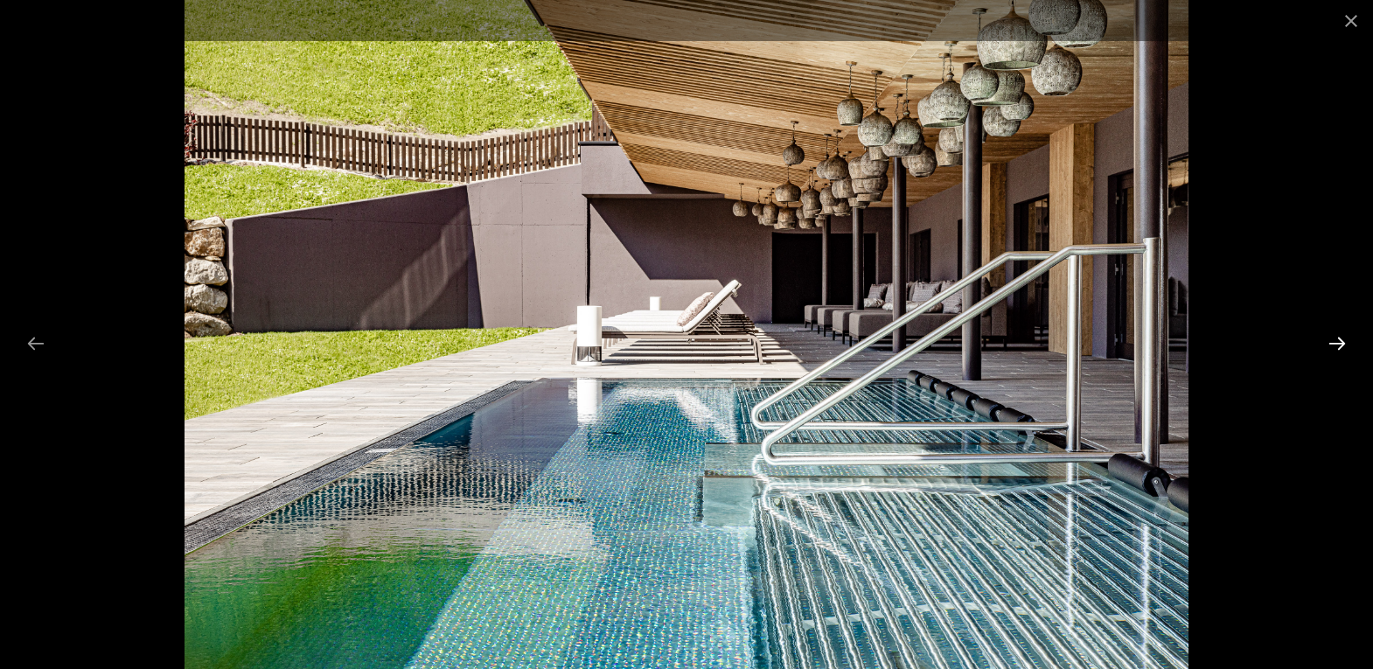
click at [1339, 343] on button "Next slide" at bounding box center [1337, 343] width 37 height 34
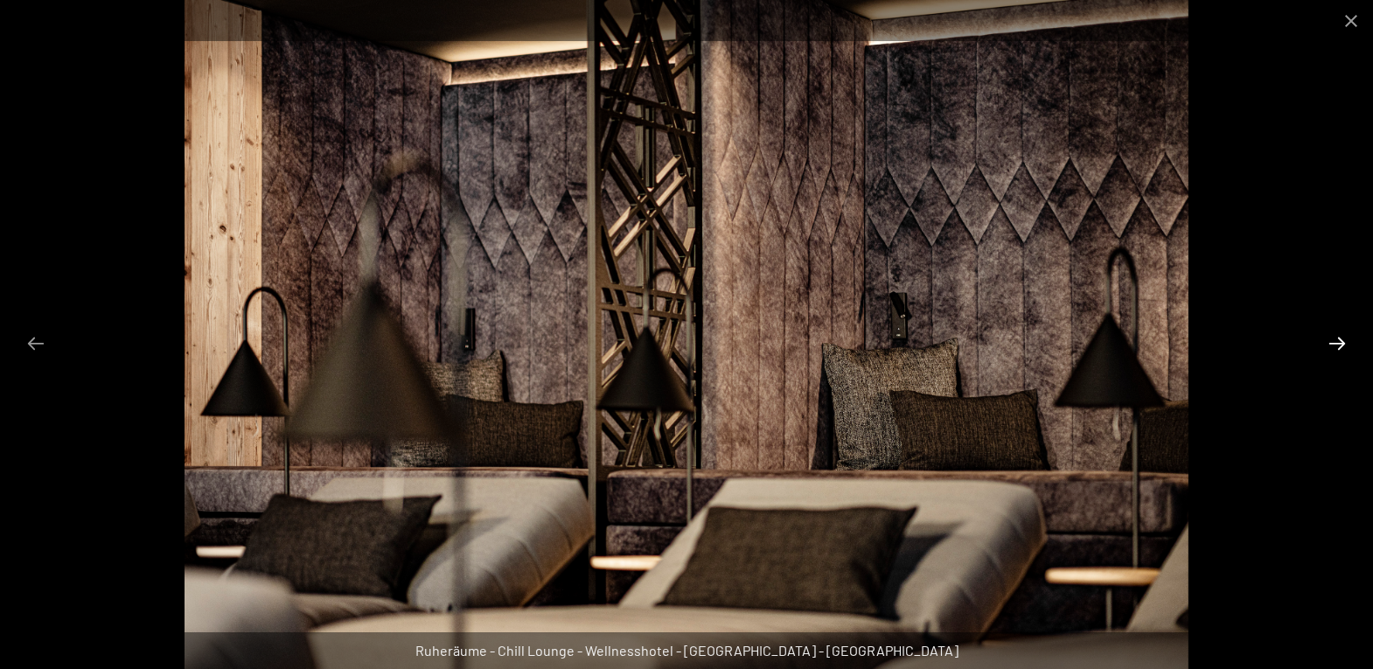
click at [1339, 343] on button "Next slide" at bounding box center [1337, 343] width 37 height 34
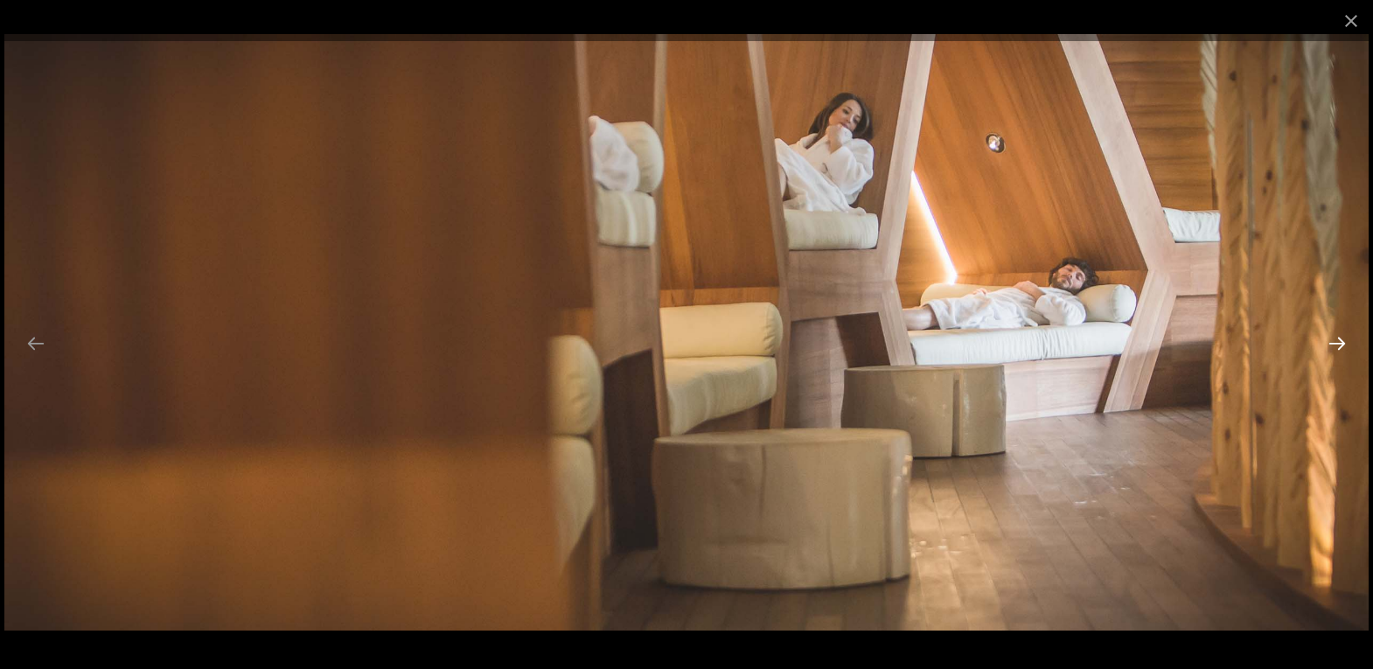
click at [1339, 343] on button "Next slide" at bounding box center [1337, 343] width 37 height 34
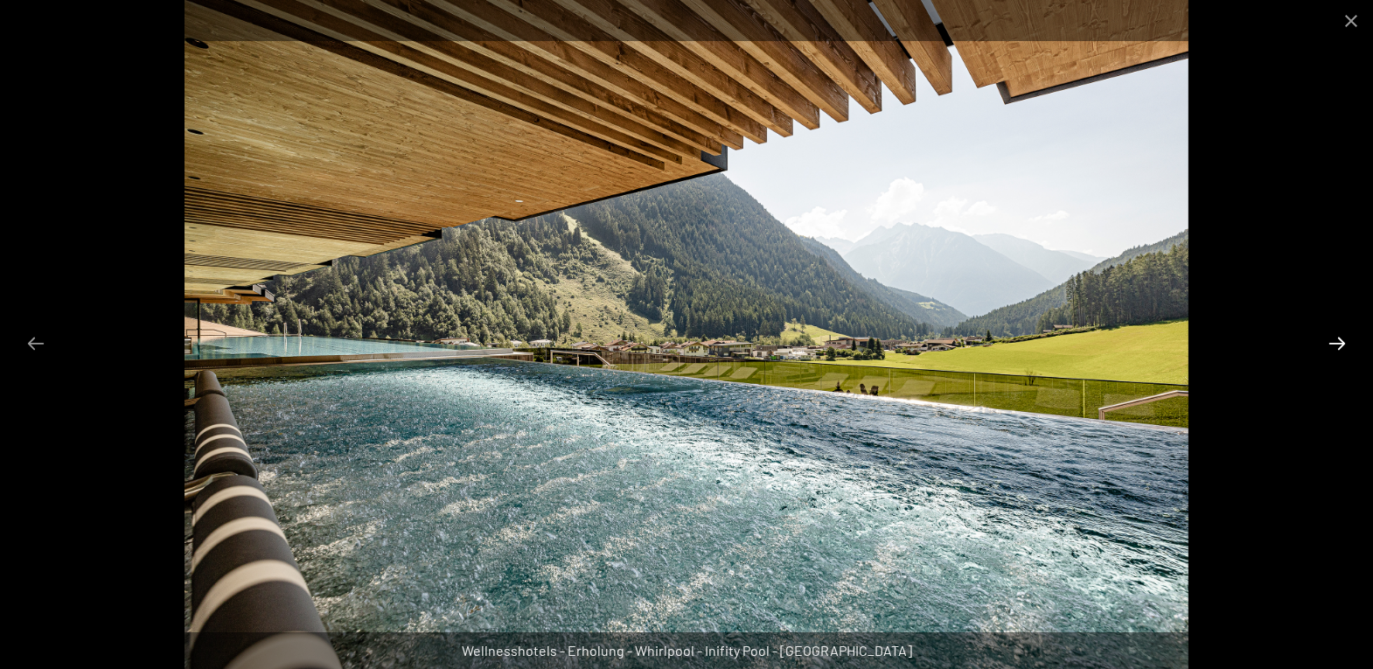
click at [1339, 343] on button "Next slide" at bounding box center [1337, 343] width 37 height 34
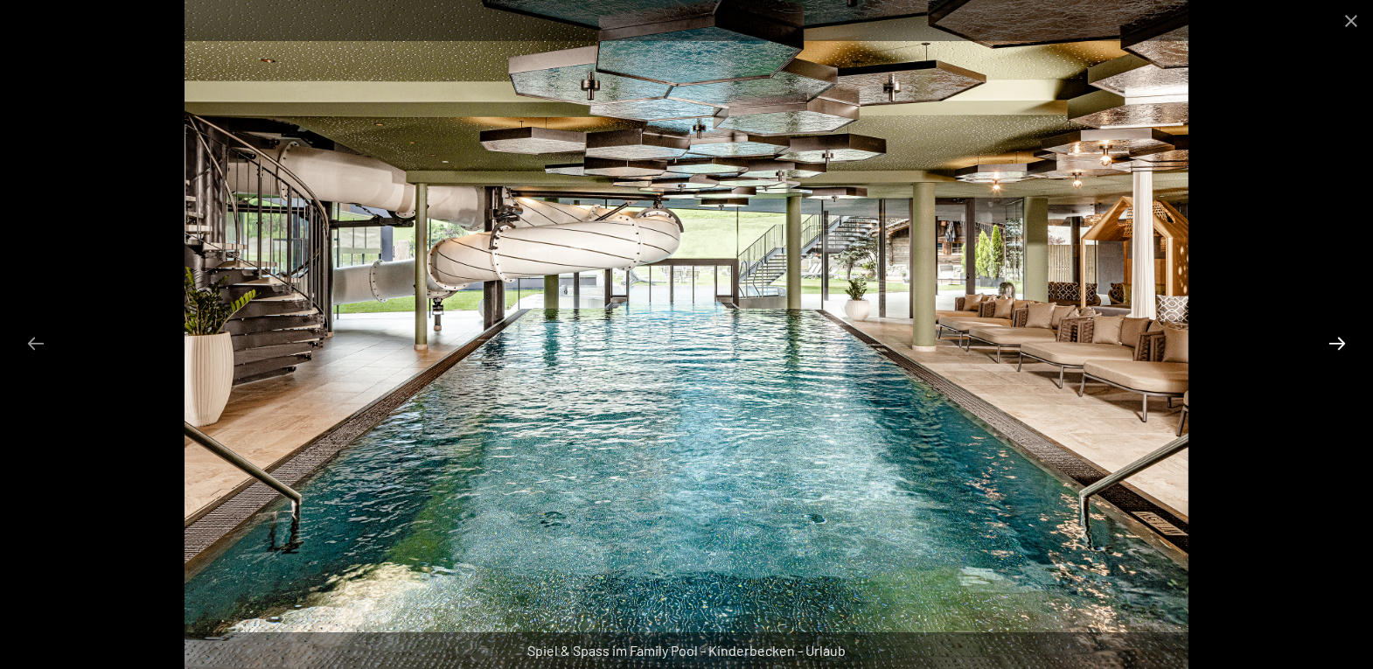
click at [1339, 343] on button "Next slide" at bounding box center [1337, 343] width 37 height 34
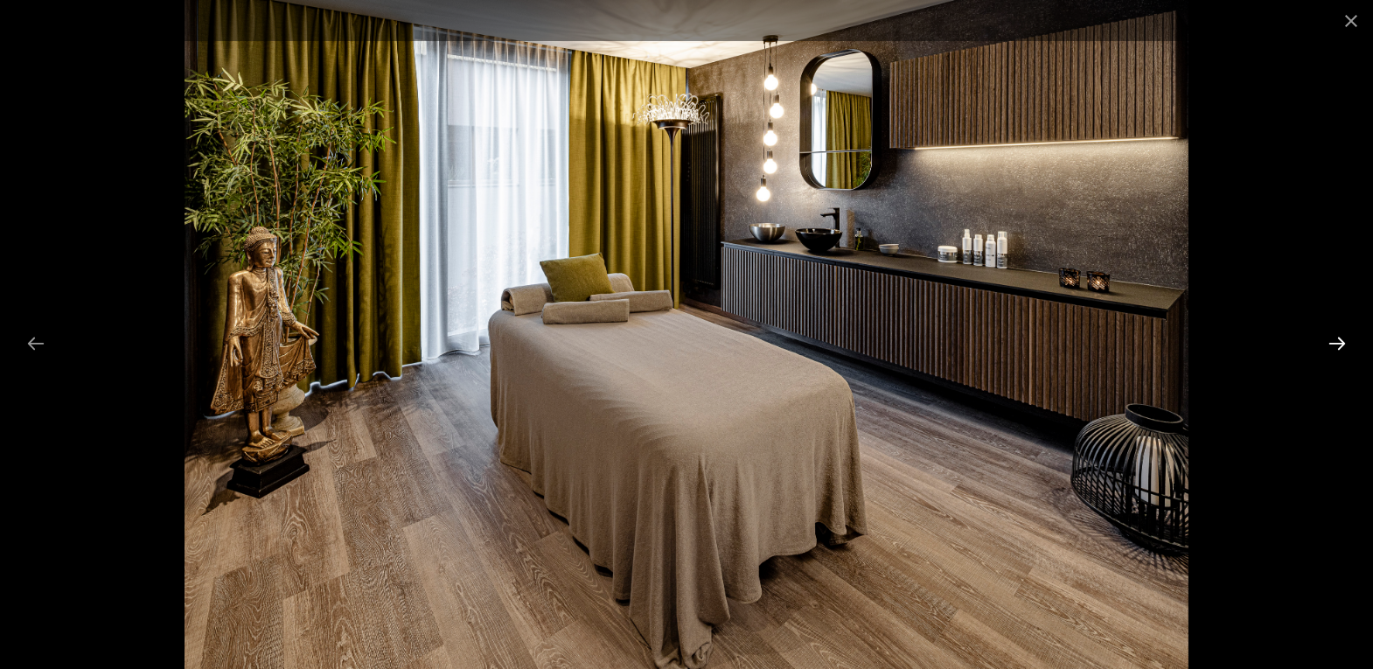
click at [1339, 343] on button "Next slide" at bounding box center [1337, 343] width 37 height 34
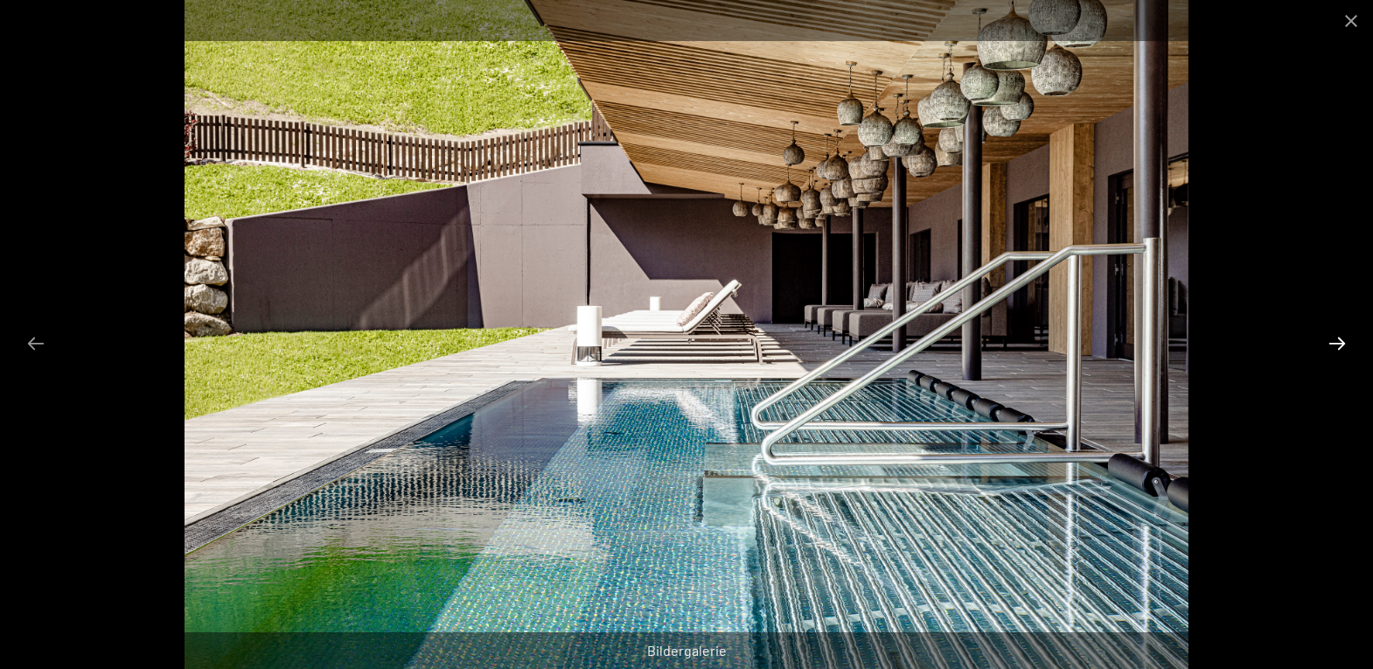
click at [1339, 343] on button "Next slide" at bounding box center [1337, 343] width 37 height 34
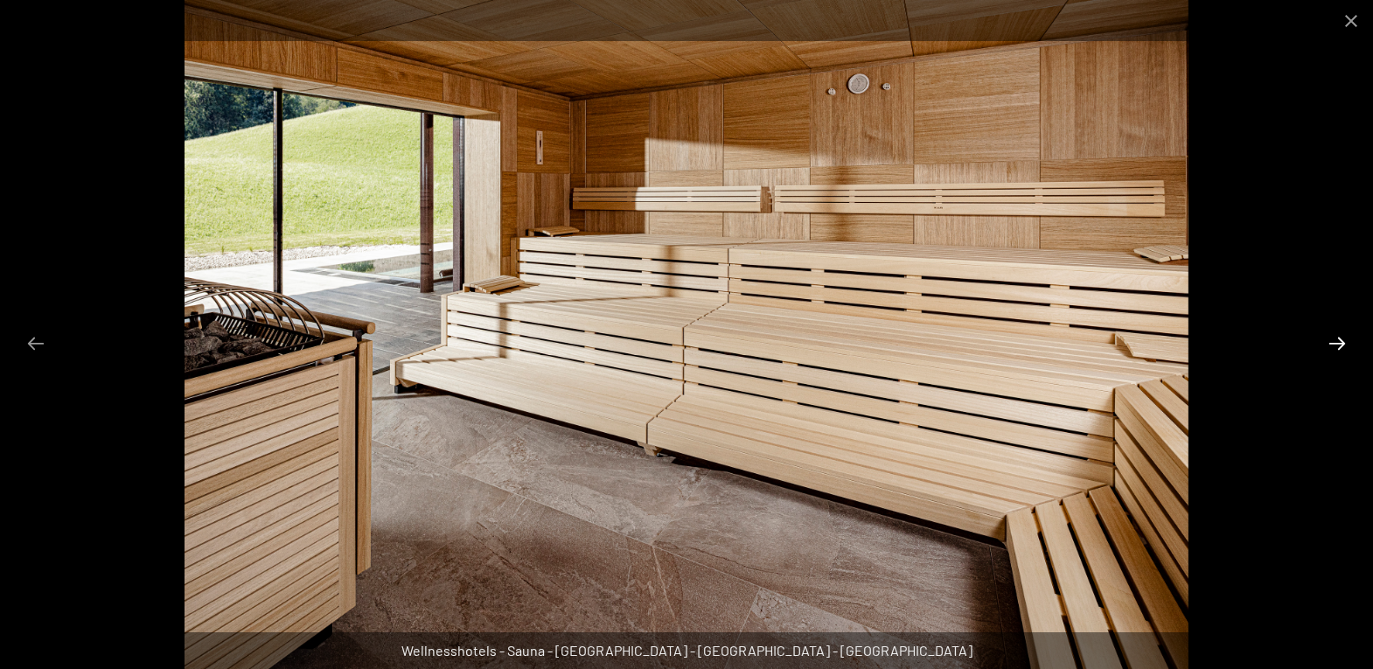
click at [1339, 343] on button "Next slide" at bounding box center [1337, 343] width 37 height 34
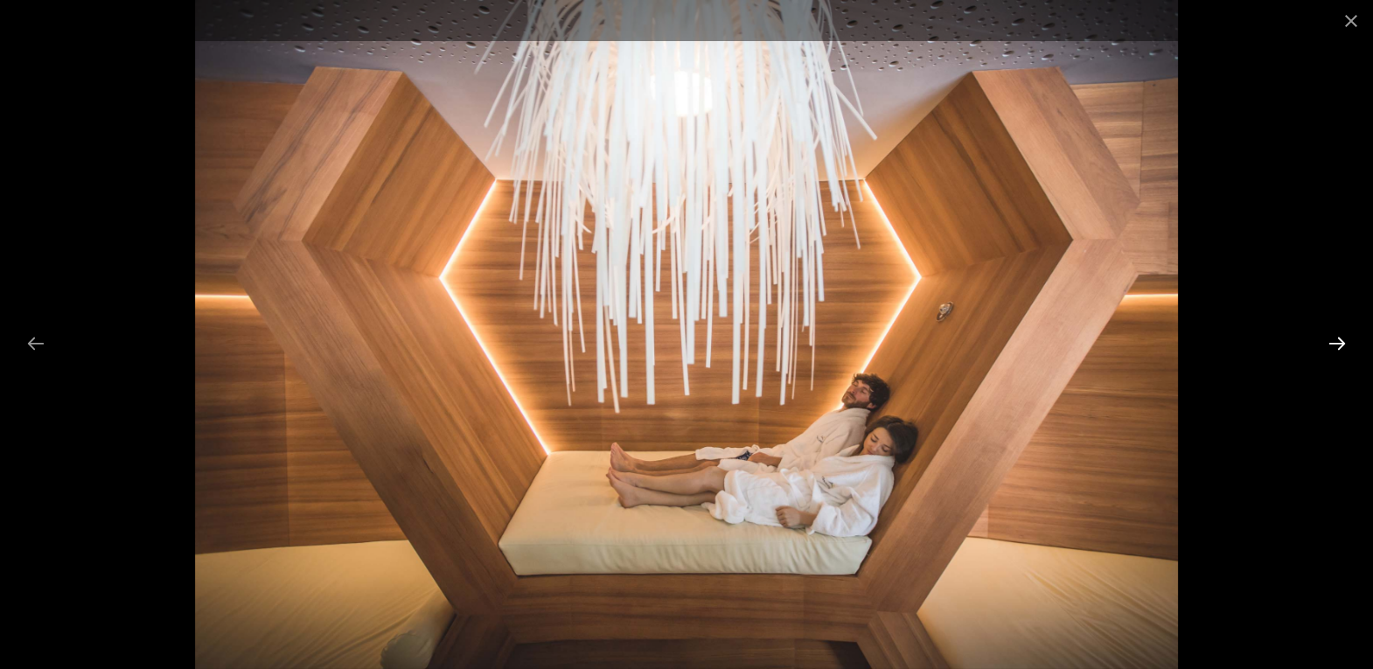
click at [1339, 343] on button "Next slide" at bounding box center [1337, 343] width 37 height 34
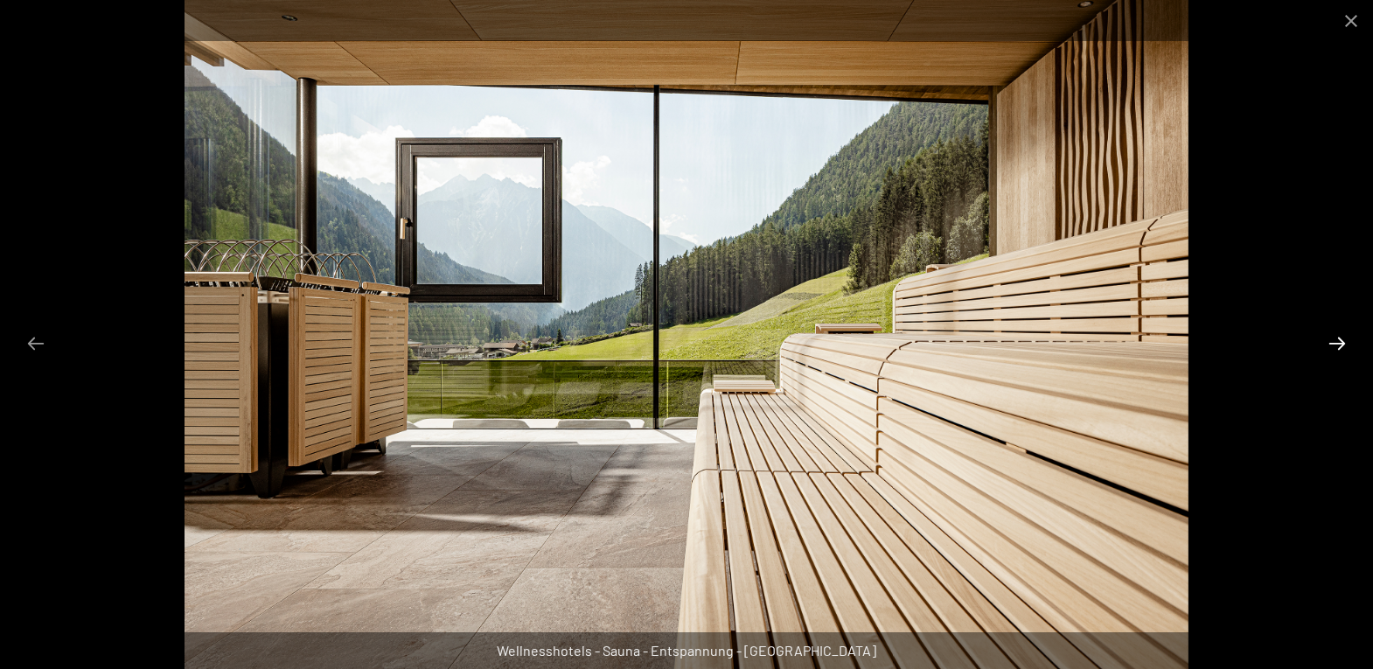
click at [1339, 343] on button "Next slide" at bounding box center [1337, 343] width 37 height 34
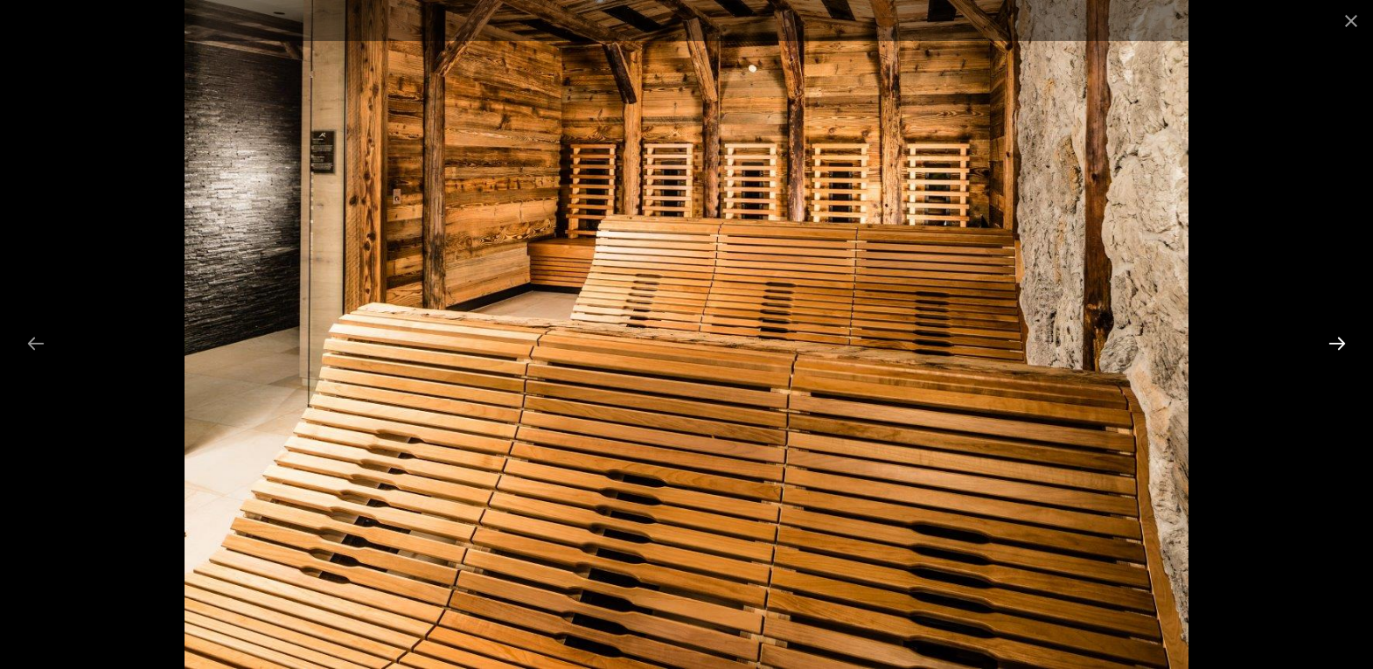
click at [1340, 343] on button "Next slide" at bounding box center [1337, 343] width 37 height 34
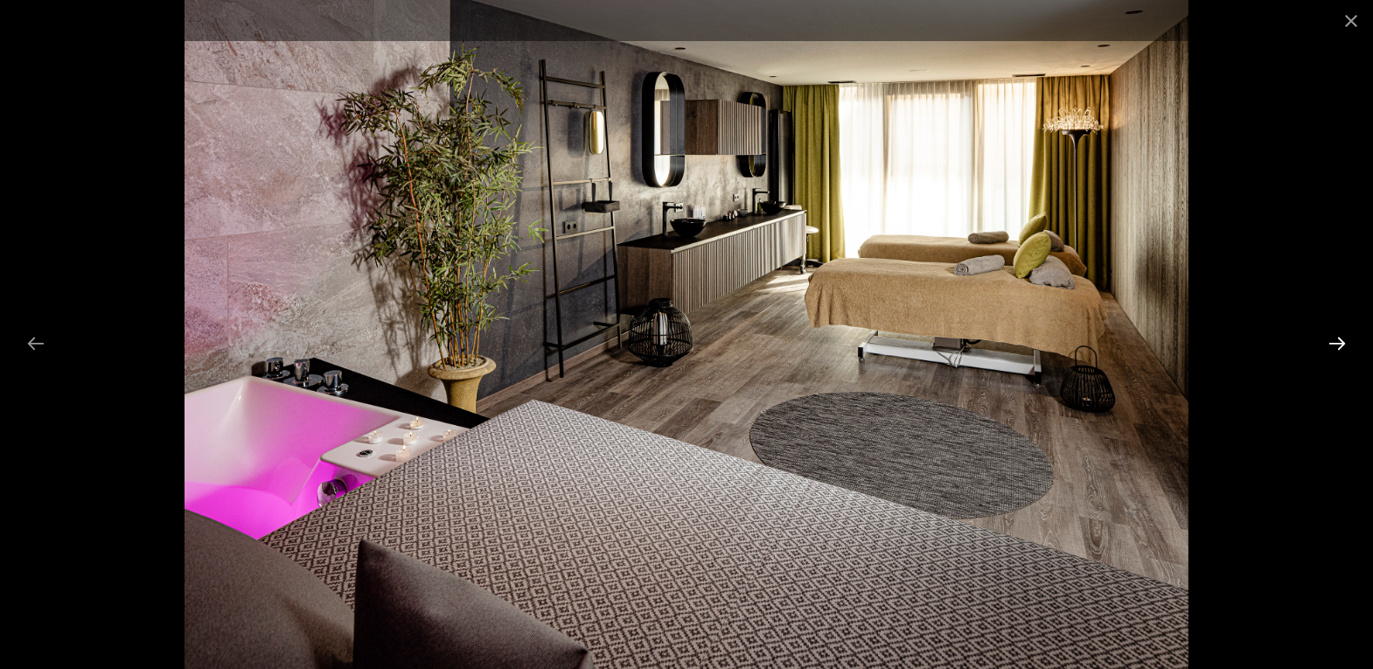
click at [1340, 343] on button "Next slide" at bounding box center [1337, 343] width 37 height 34
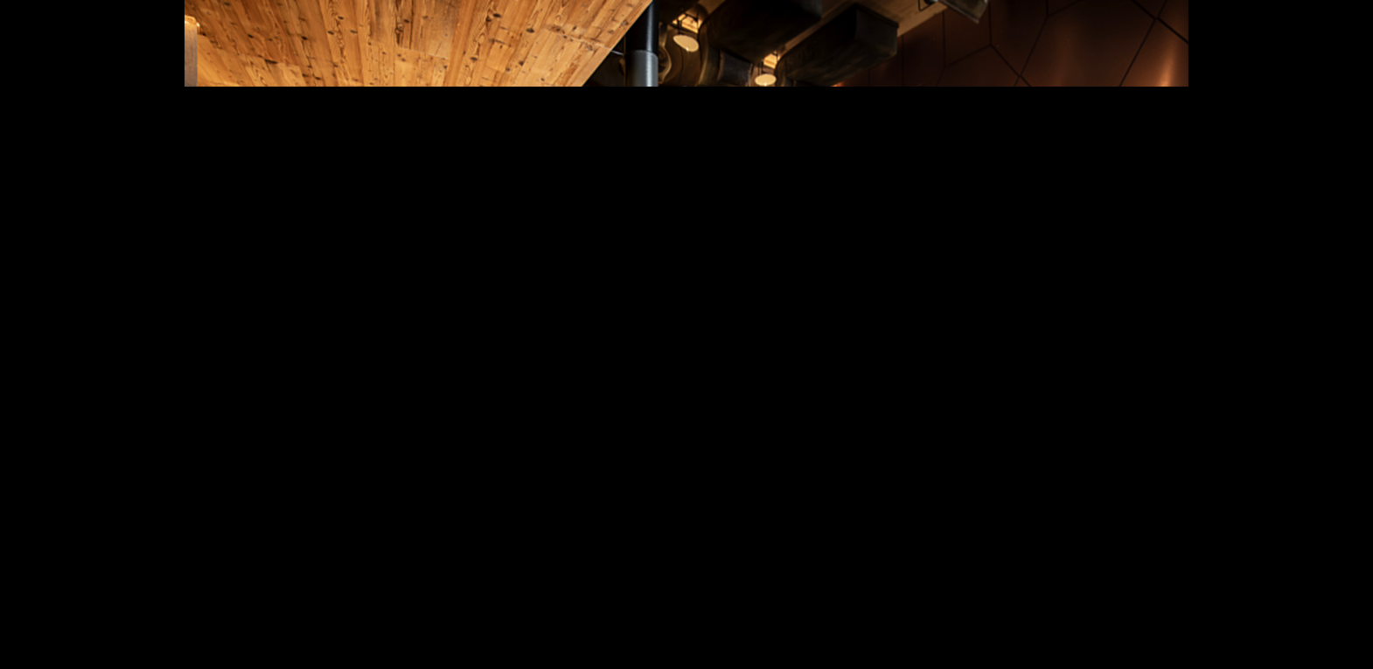
click at [1340, 343] on button "Next slide" at bounding box center [1346, 343] width 37 height 34
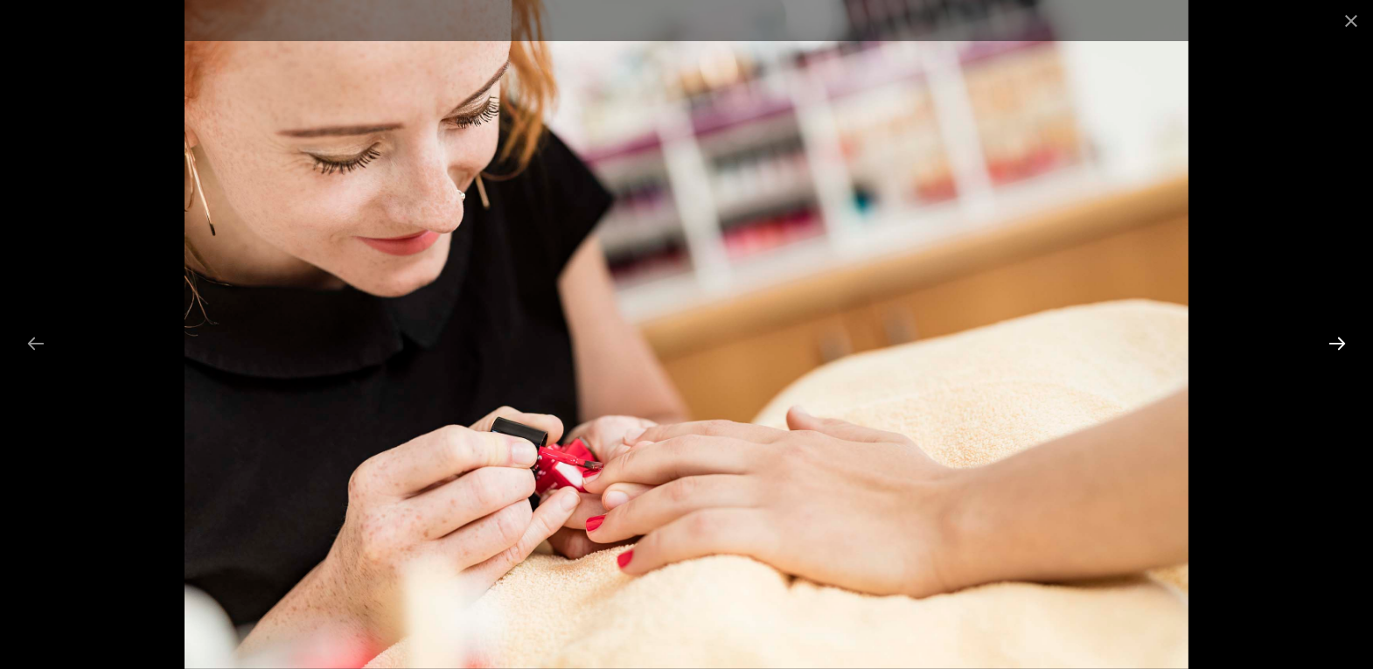
click at [1340, 343] on button "Next slide" at bounding box center [1337, 343] width 37 height 34
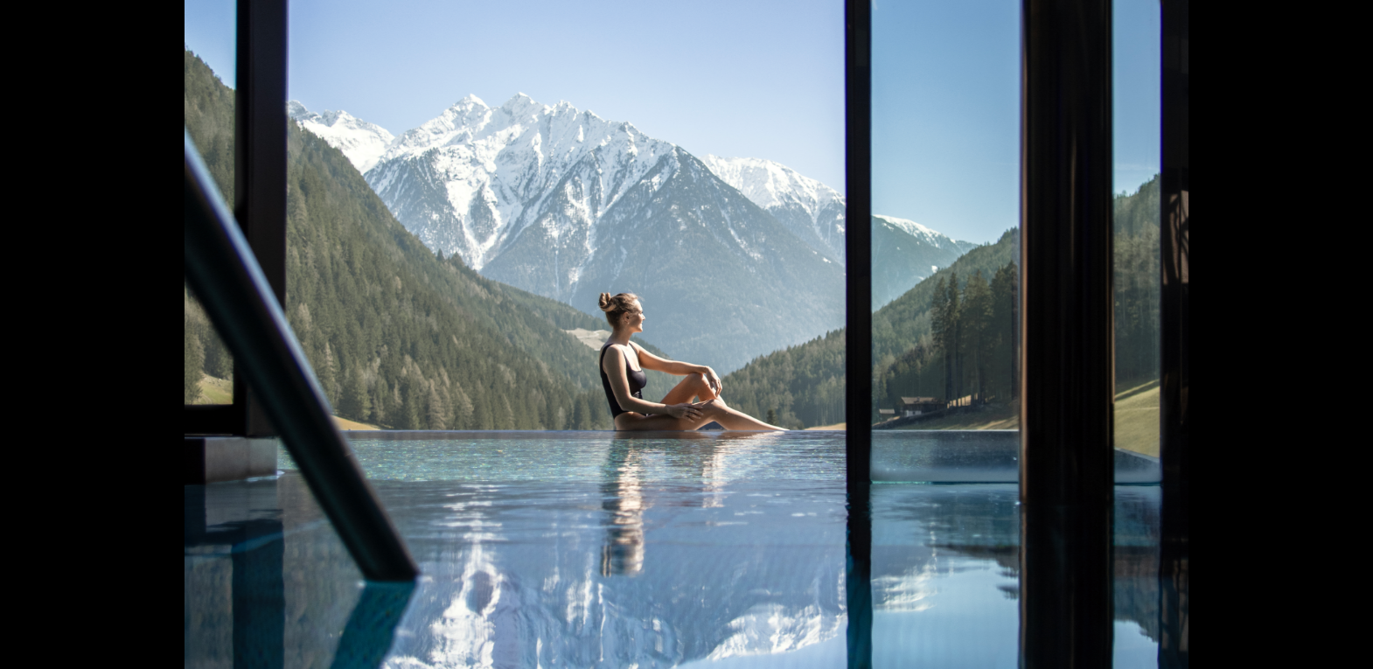
click at [1340, 343] on button "Next slide" at bounding box center [1346, 343] width 37 height 34
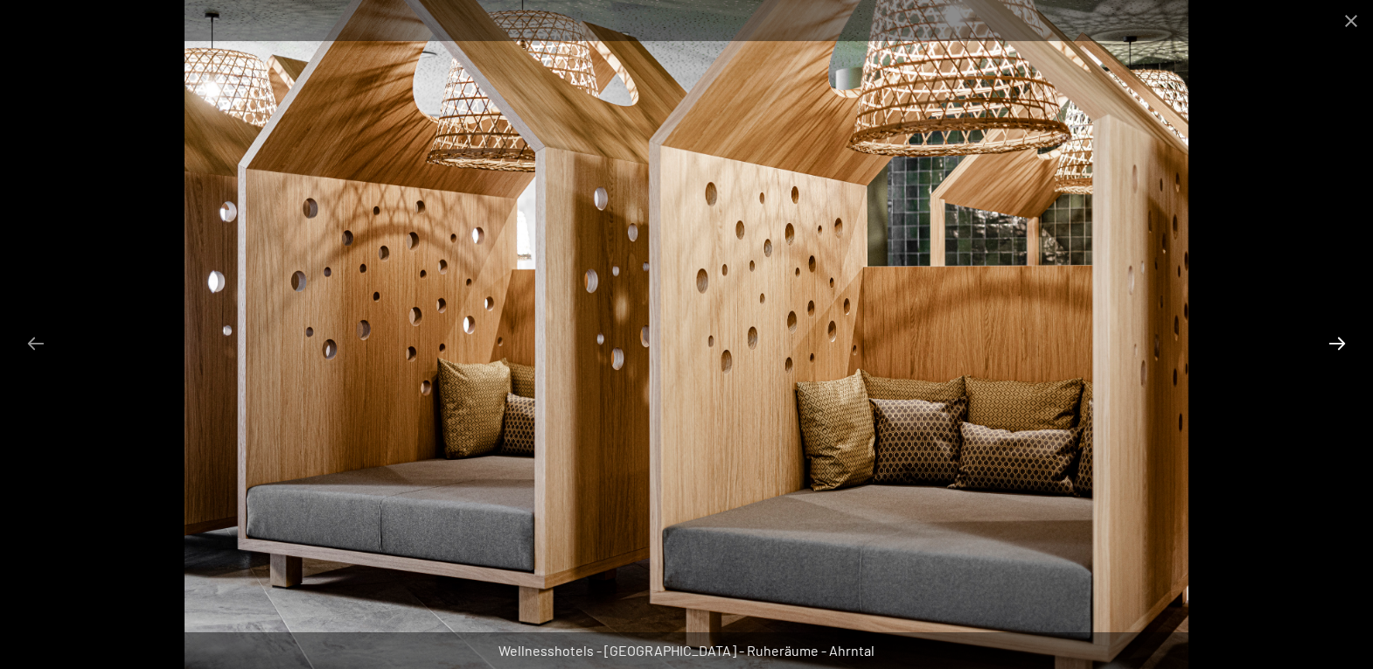
click at [1340, 343] on button "Next slide" at bounding box center [1337, 343] width 37 height 34
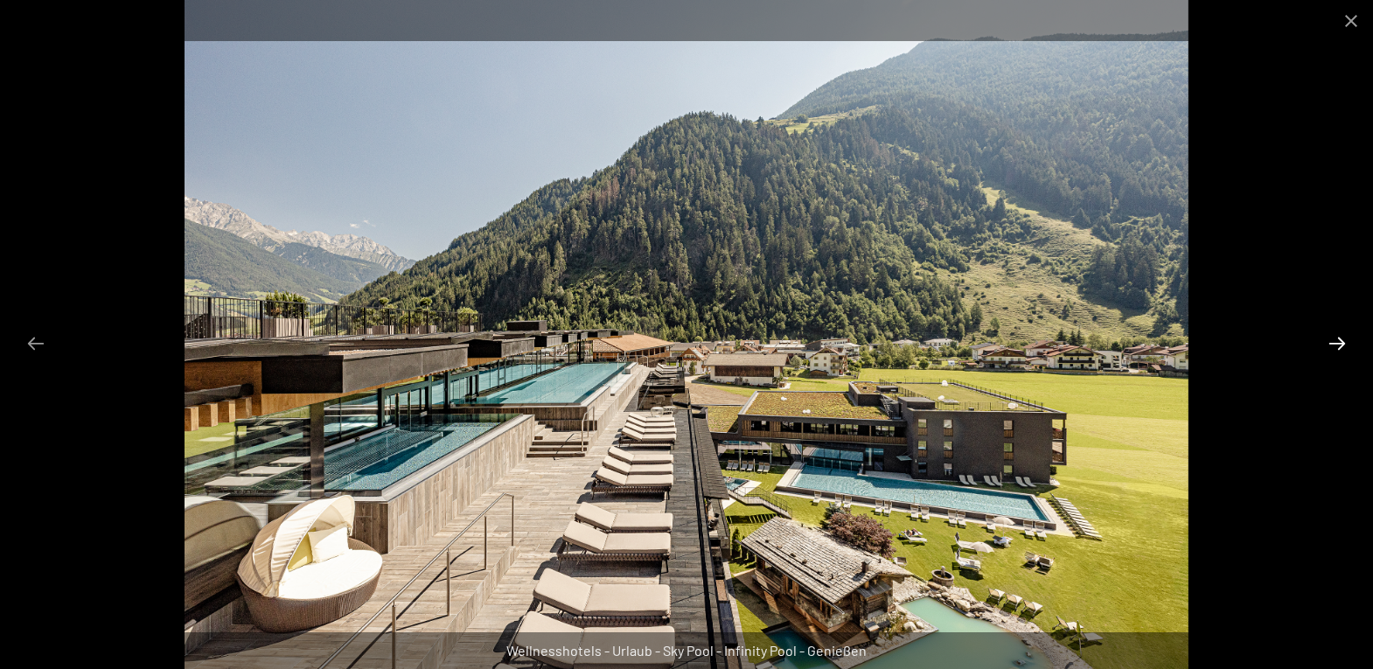
click at [1340, 343] on button "Next slide" at bounding box center [1337, 343] width 37 height 34
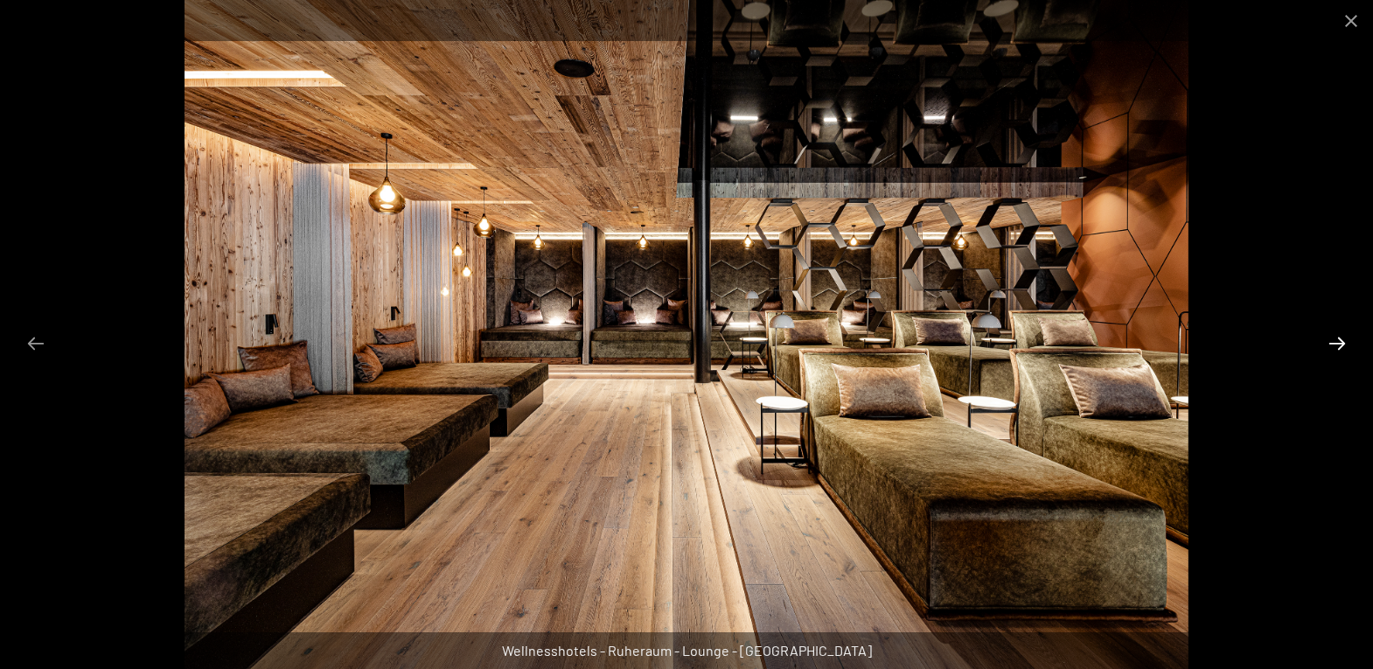
click at [1340, 343] on button "Next slide" at bounding box center [1337, 343] width 37 height 34
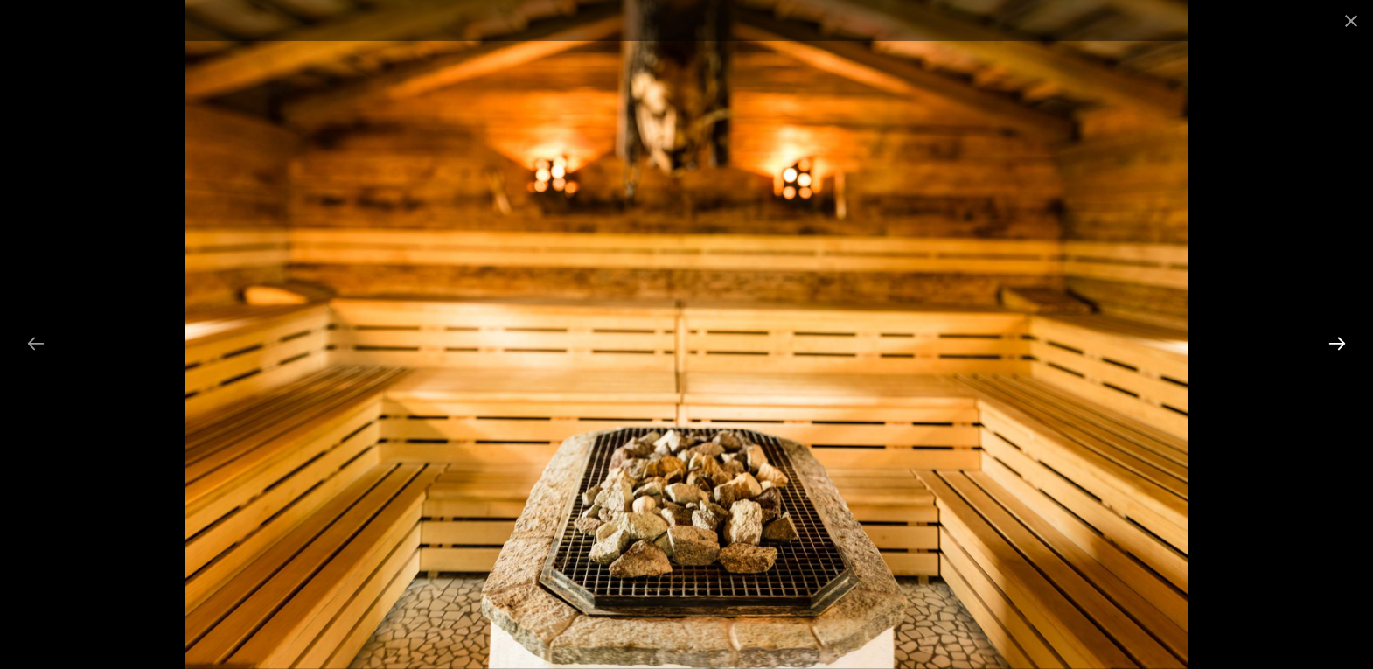
click at [1340, 343] on button "Next slide" at bounding box center [1337, 343] width 37 height 34
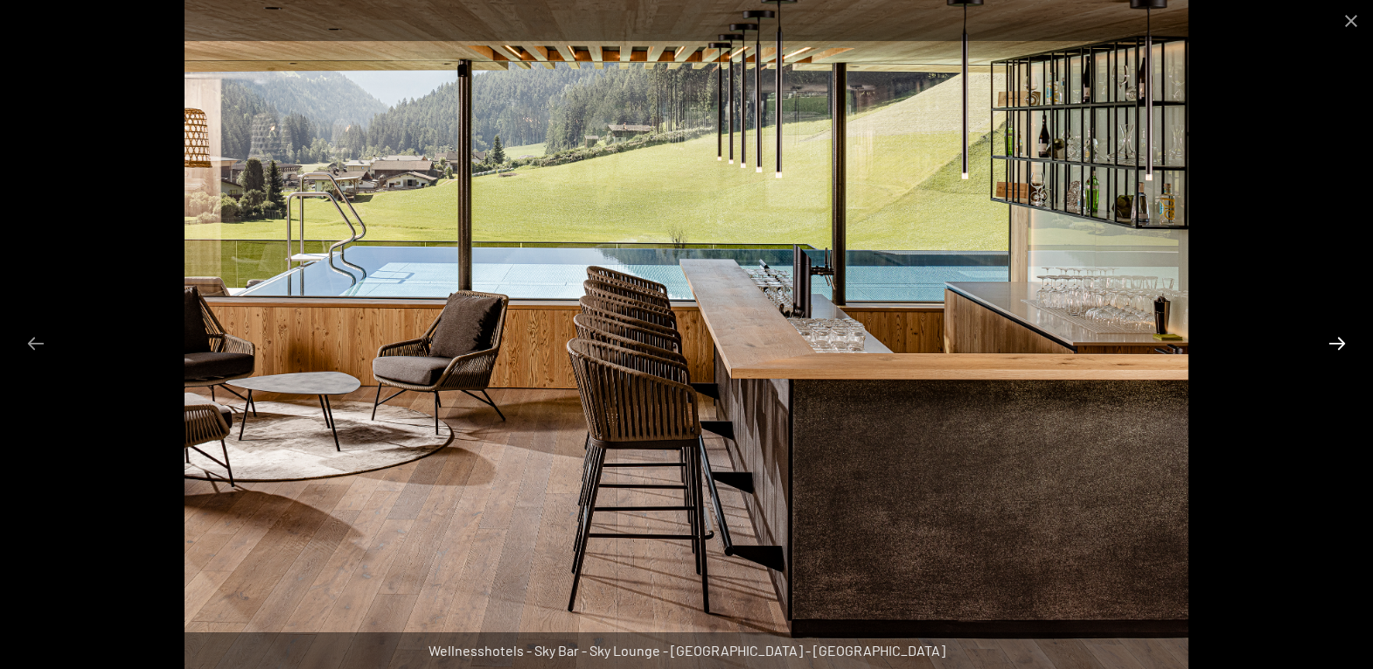
click at [1340, 343] on button "Next slide" at bounding box center [1337, 343] width 37 height 34
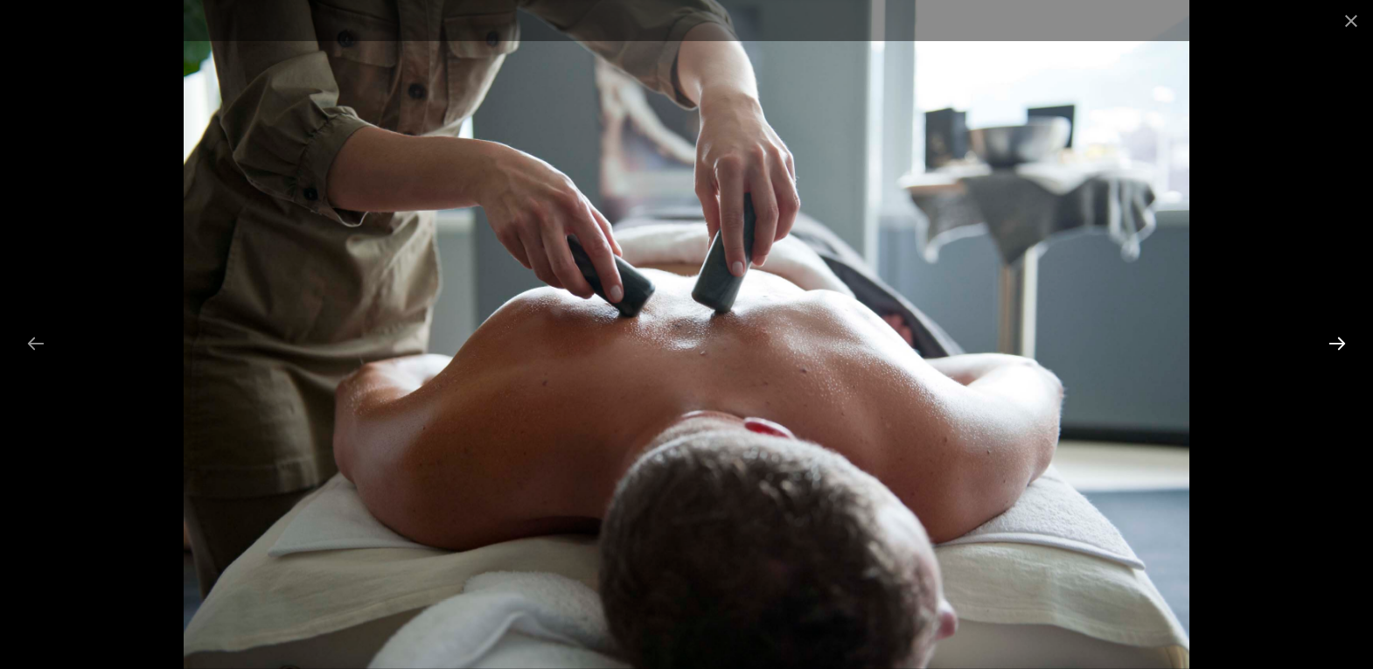
click at [1340, 343] on button "Next slide" at bounding box center [1337, 343] width 37 height 34
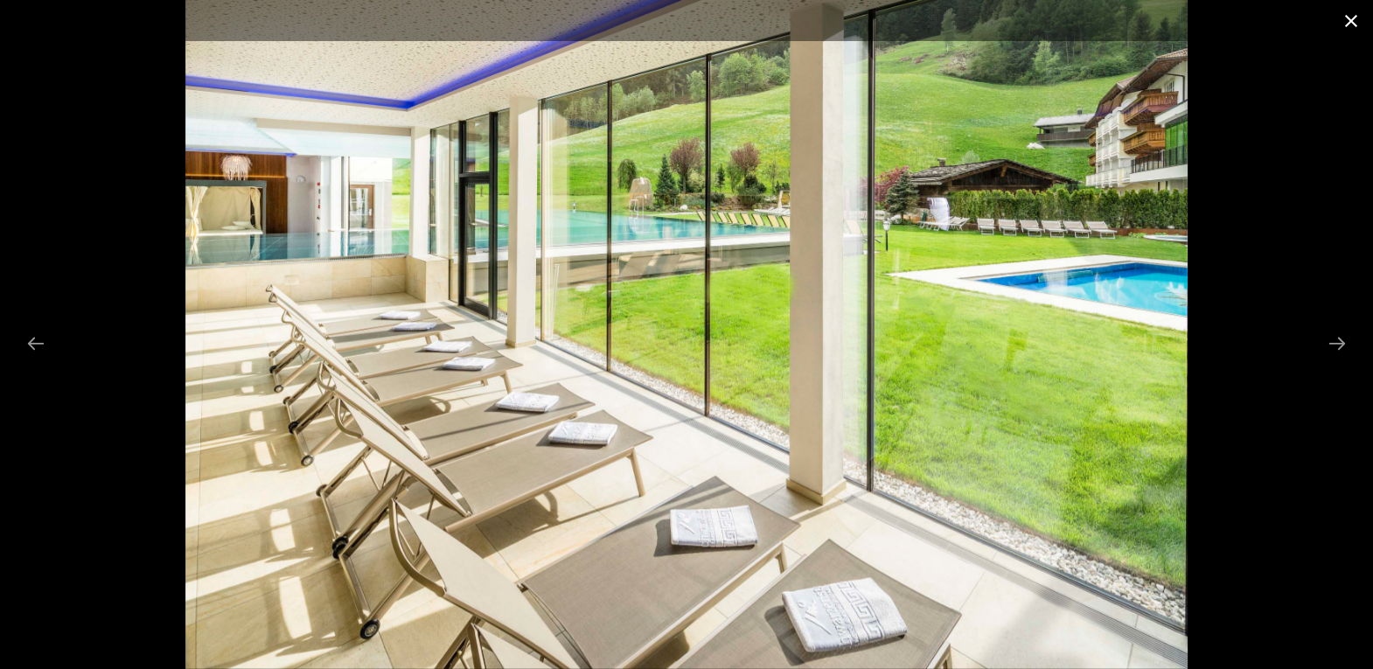
click at [1347, 10] on button "Close gallery" at bounding box center [1352, 20] width 44 height 41
